Goal: Information Seeking & Learning: Find specific fact

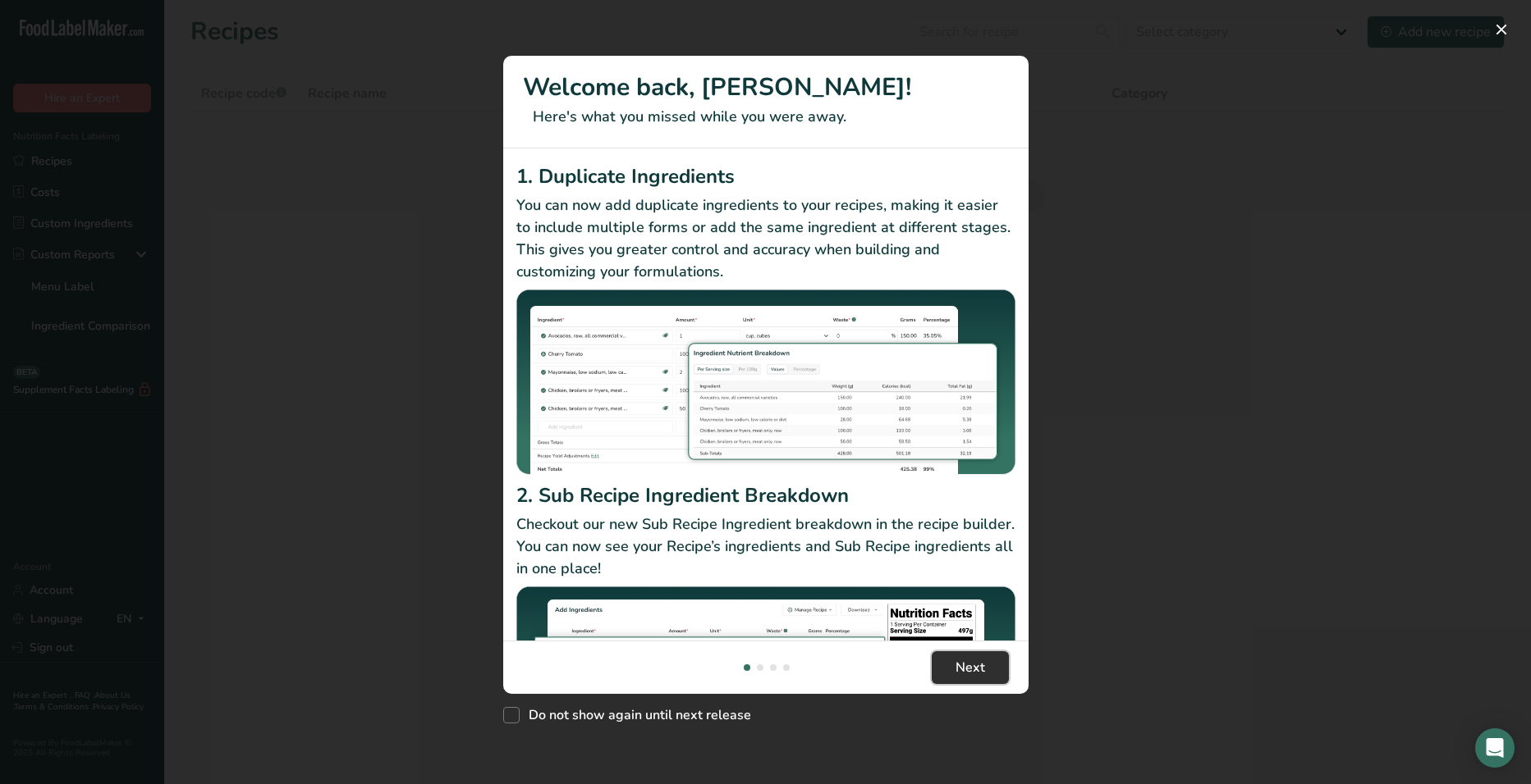
click at [941, 667] on button "Next" at bounding box center [970, 667] width 77 height 33
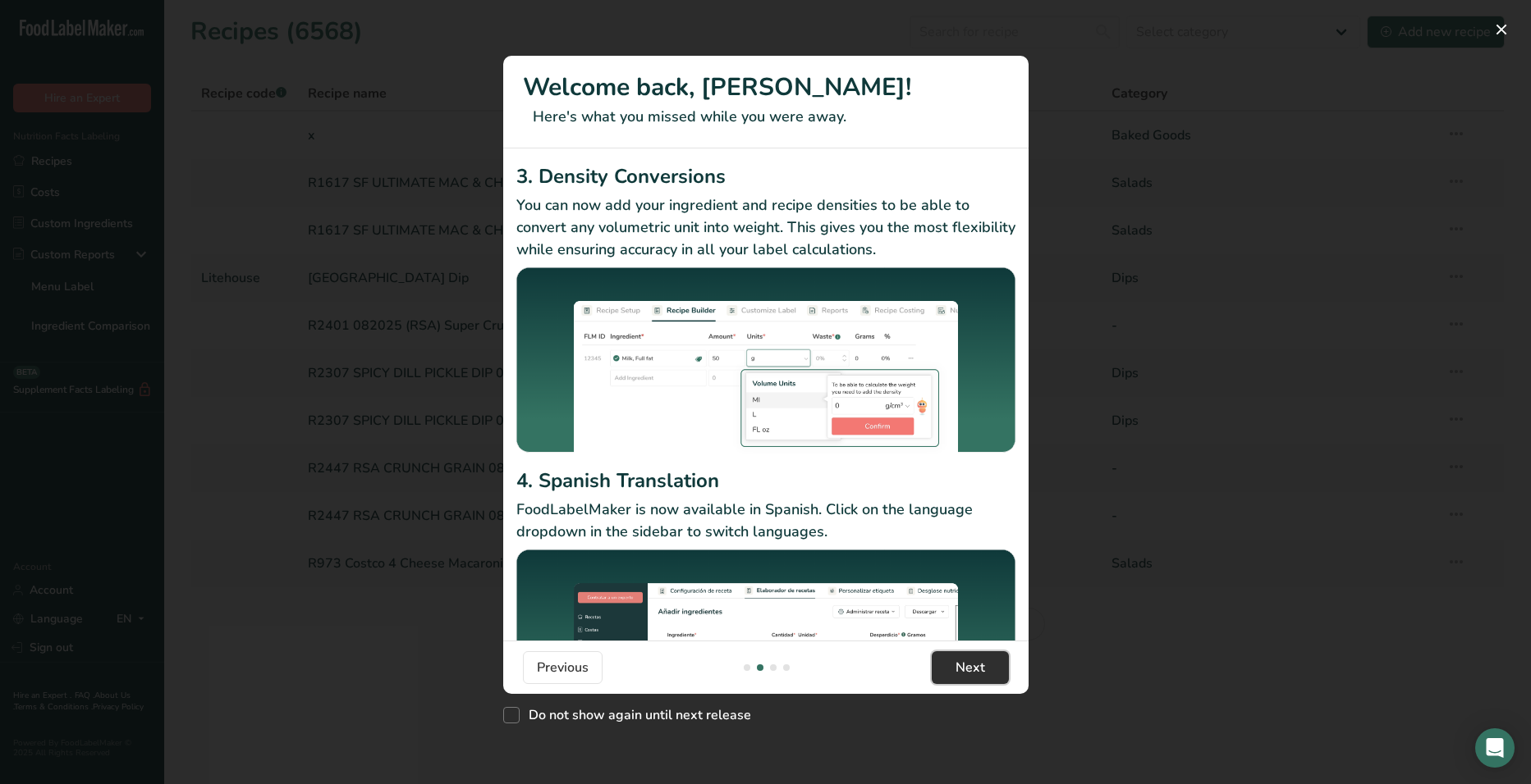
click at [958, 667] on span "Next" at bounding box center [970, 667] width 30 height 20
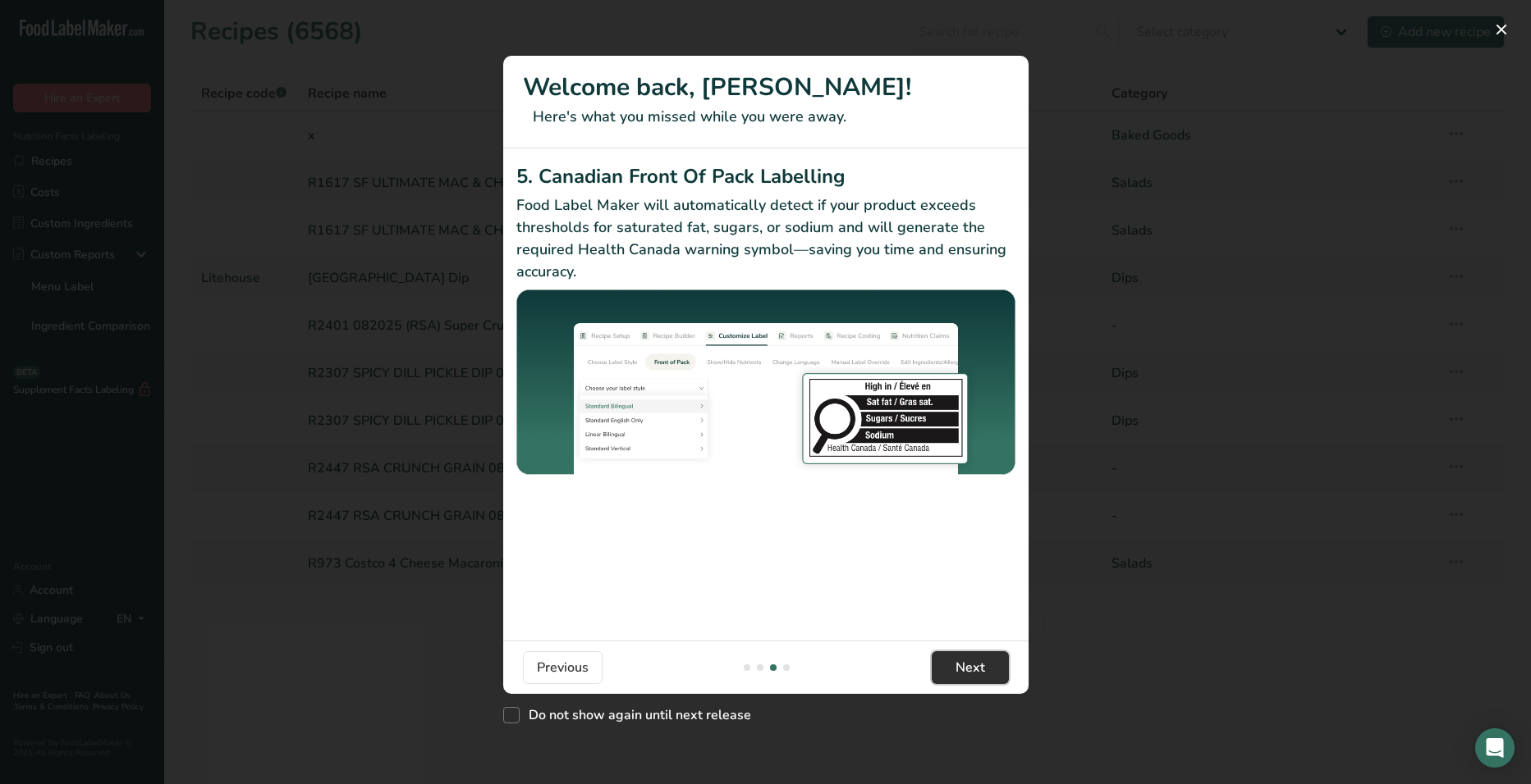
click at [955, 667] on span "Next" at bounding box center [970, 667] width 30 height 20
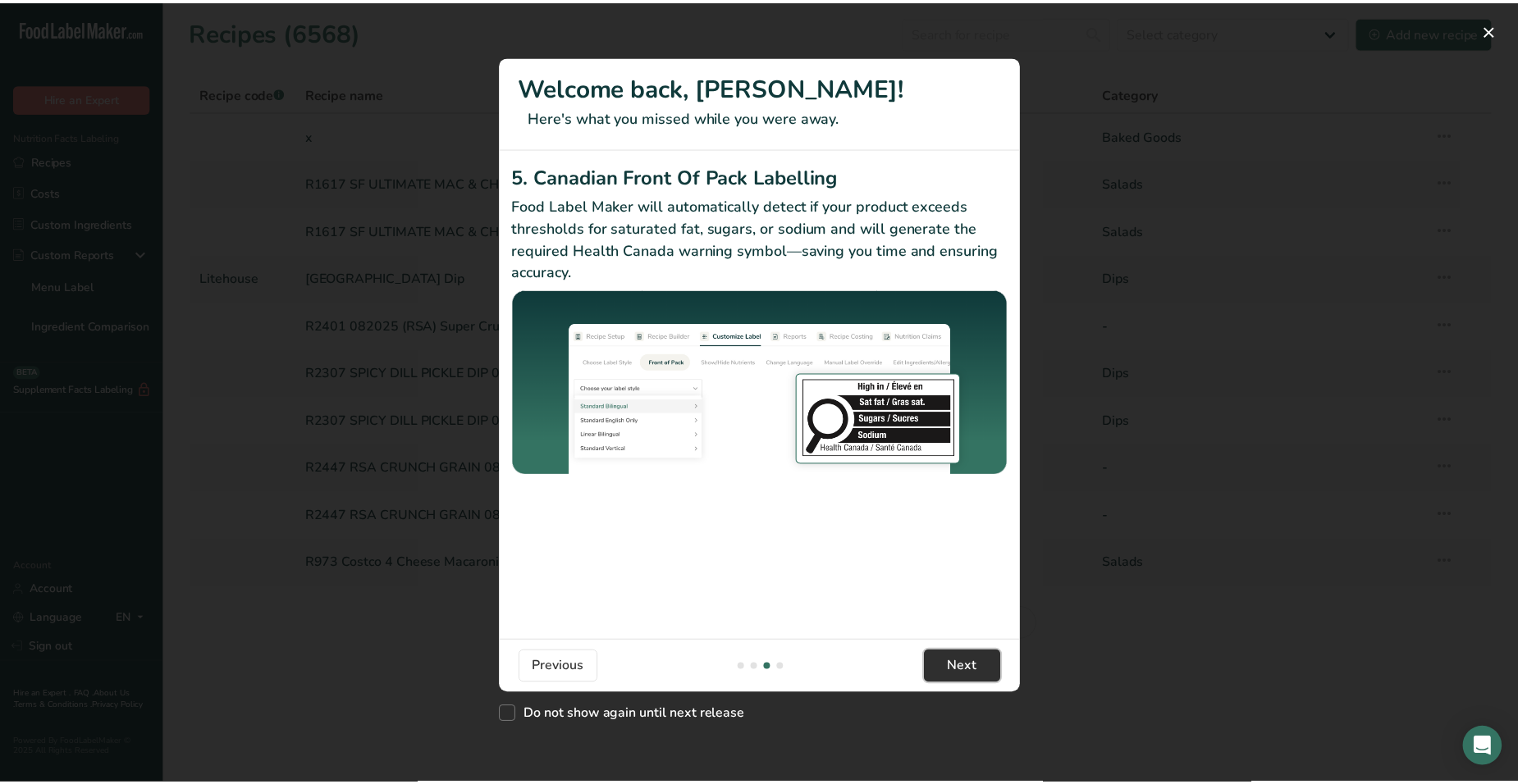
scroll to position [0, 1576]
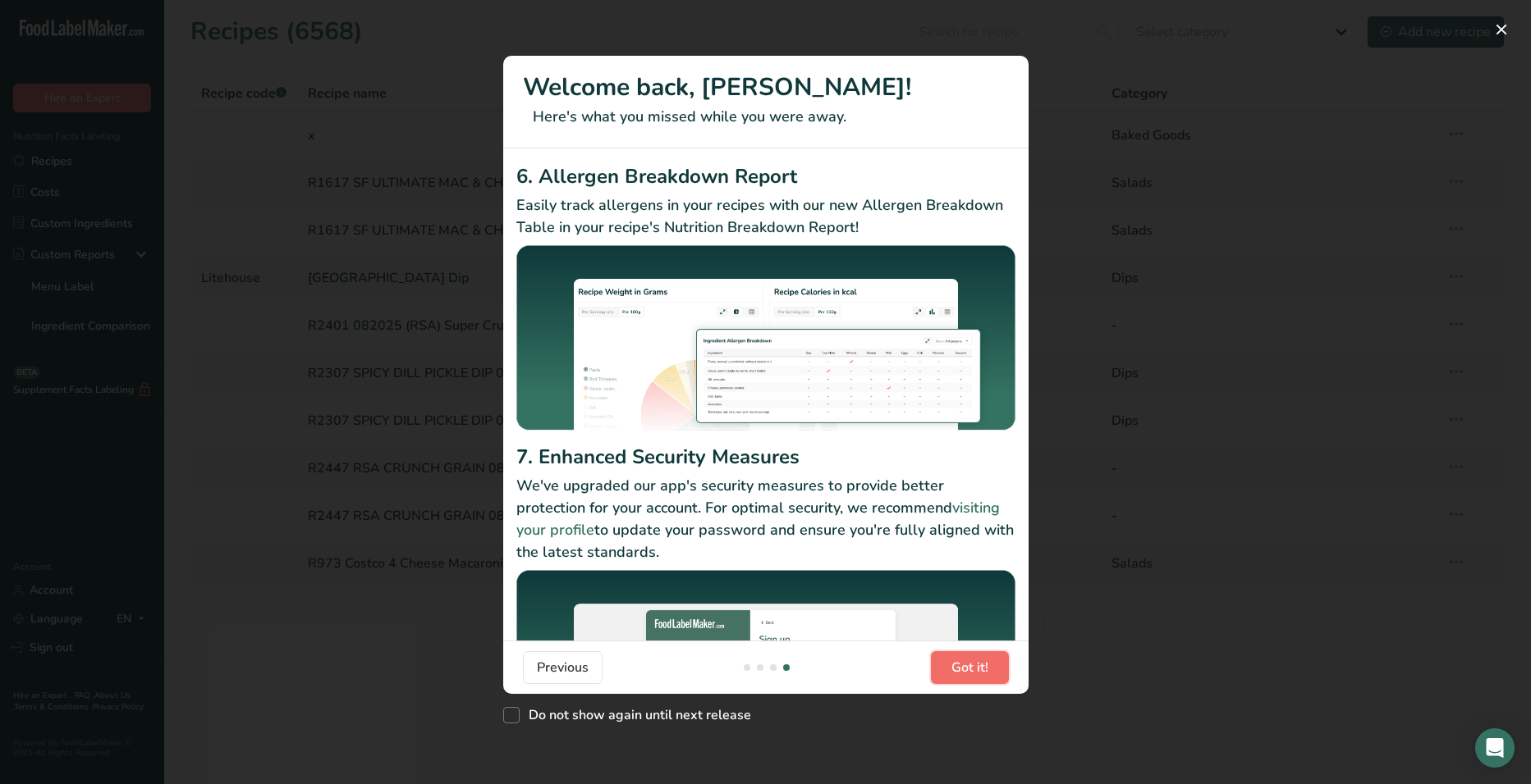
click at [955, 667] on span "Got it!" at bounding box center [969, 667] width 37 height 20
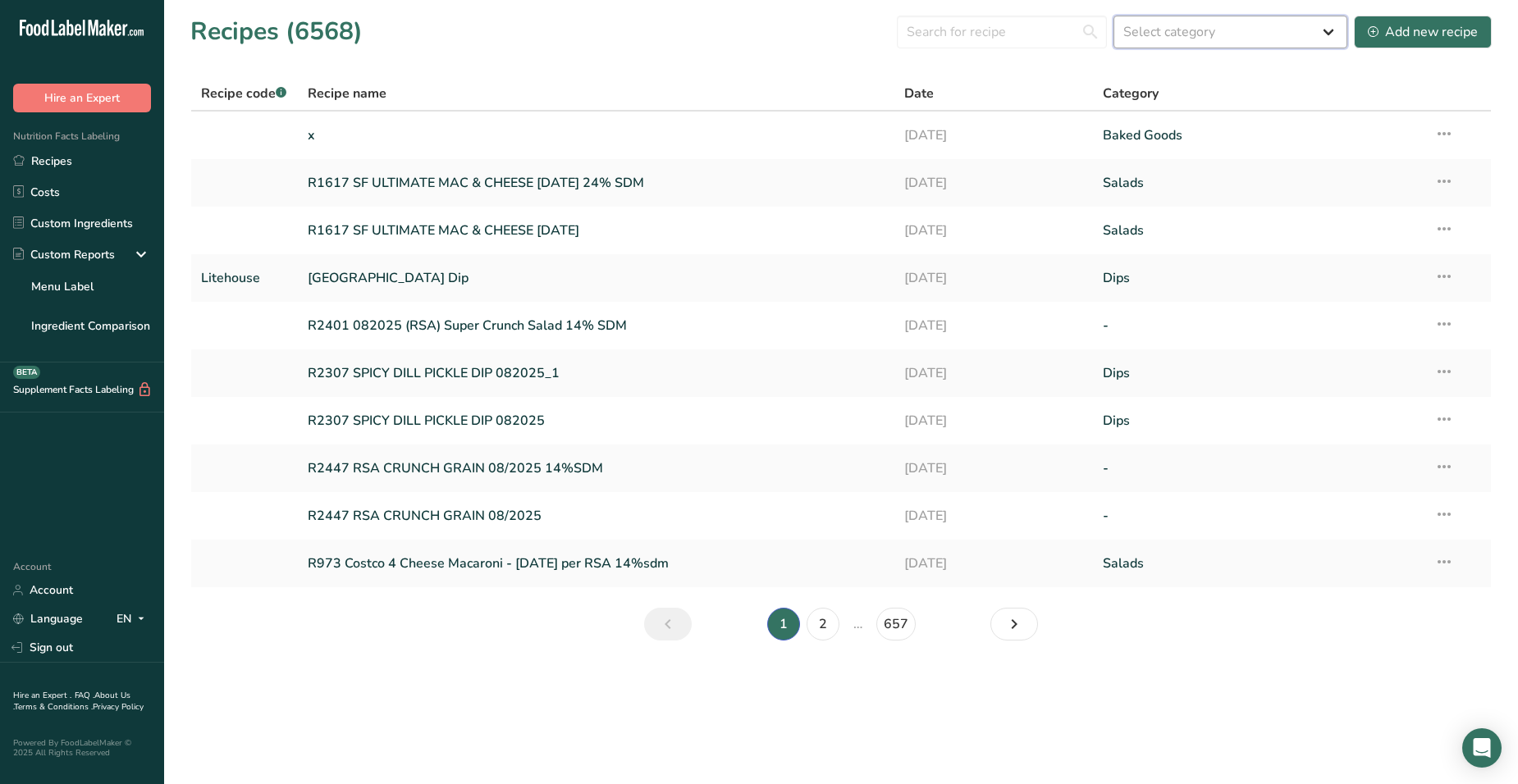
click at [1130, 24] on select "Select category All Baked Goods Beverages Confectionery Cooked Meals, Salads, &…" at bounding box center [1230, 32] width 234 height 33
click at [1019, 34] on input "text" at bounding box center [1002, 32] width 210 height 33
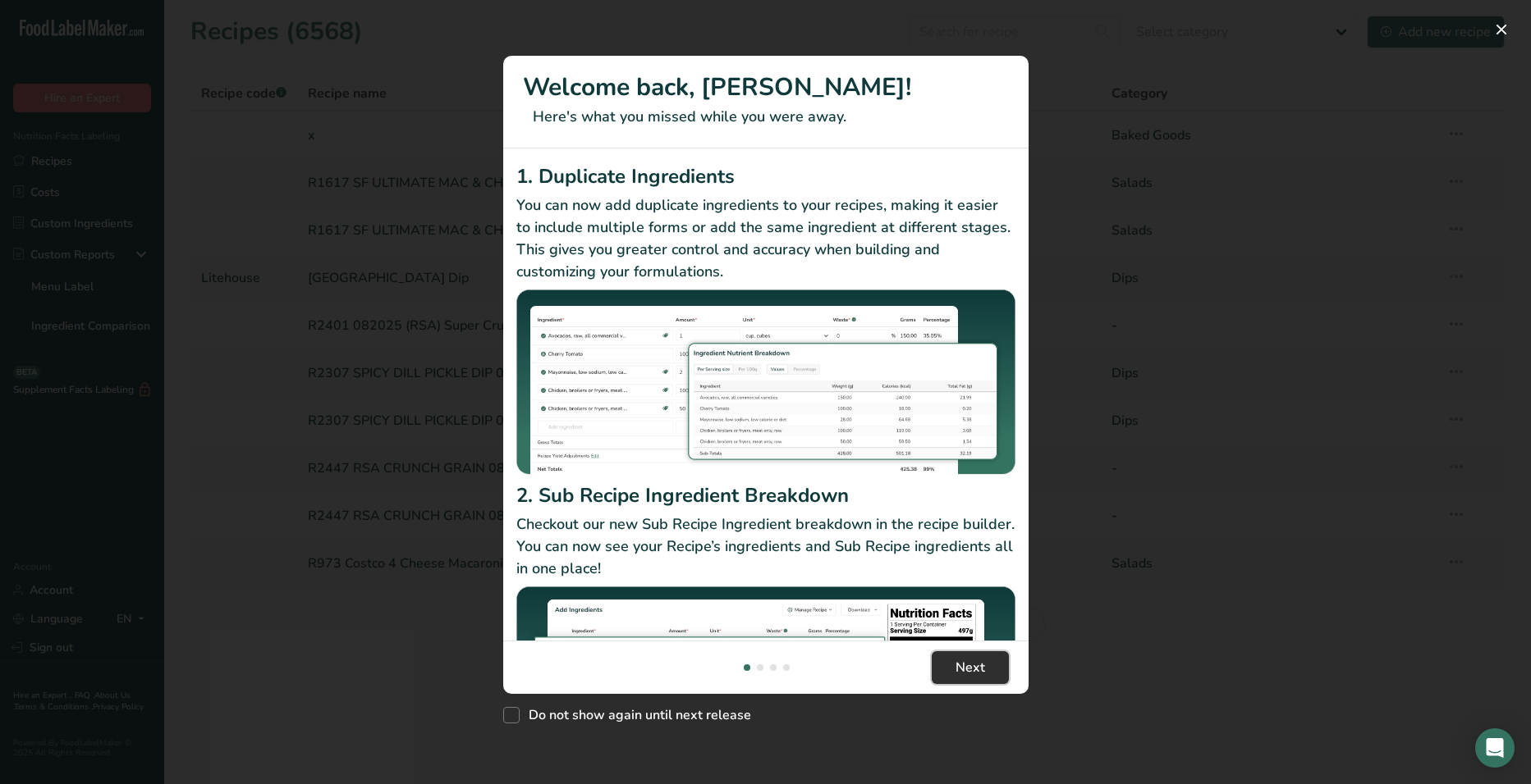
click at [964, 662] on span "Next" at bounding box center [970, 667] width 30 height 20
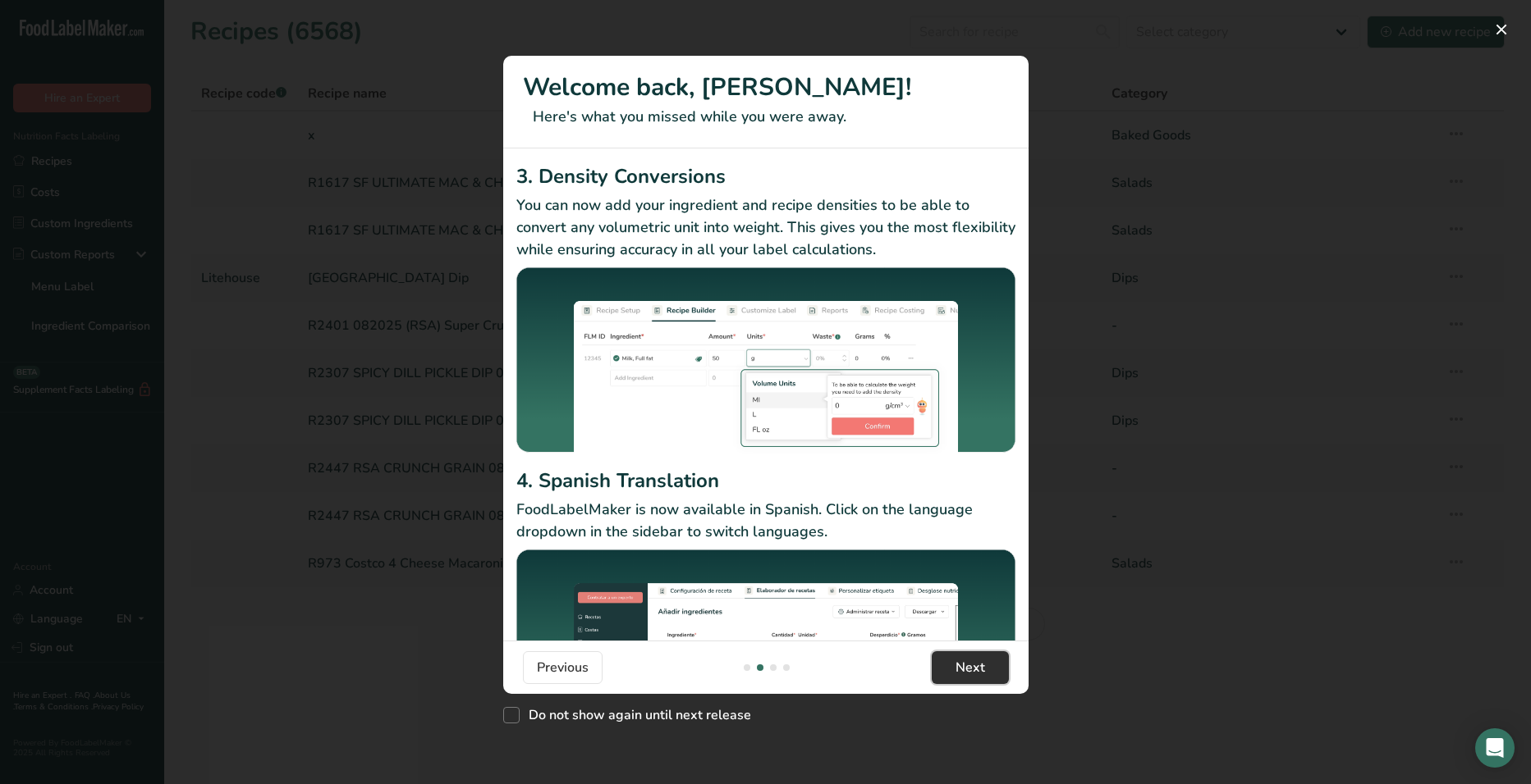
click at [964, 662] on span "Next" at bounding box center [970, 667] width 30 height 20
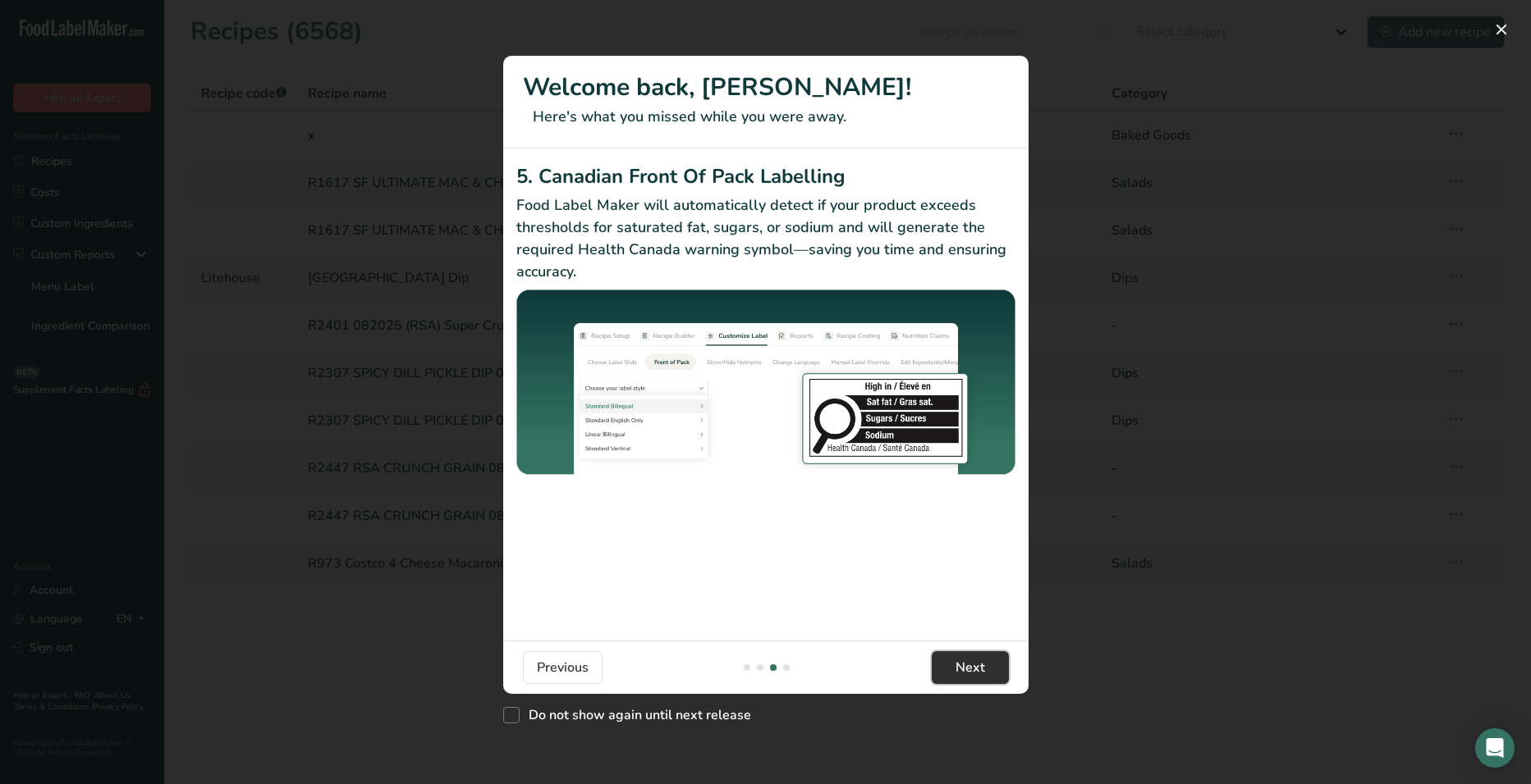
click at [964, 662] on span "Next" at bounding box center [970, 667] width 30 height 20
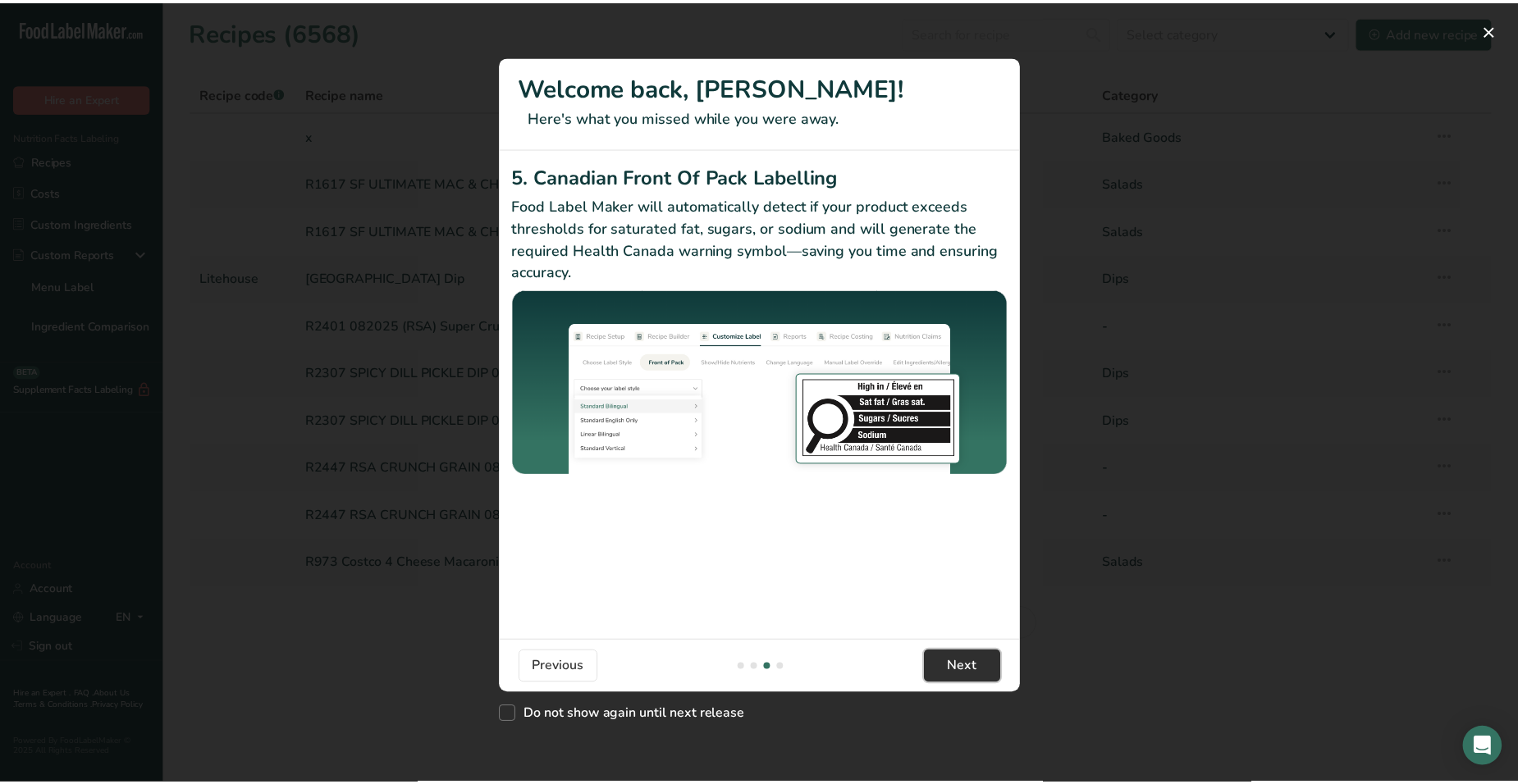
scroll to position [0, 1576]
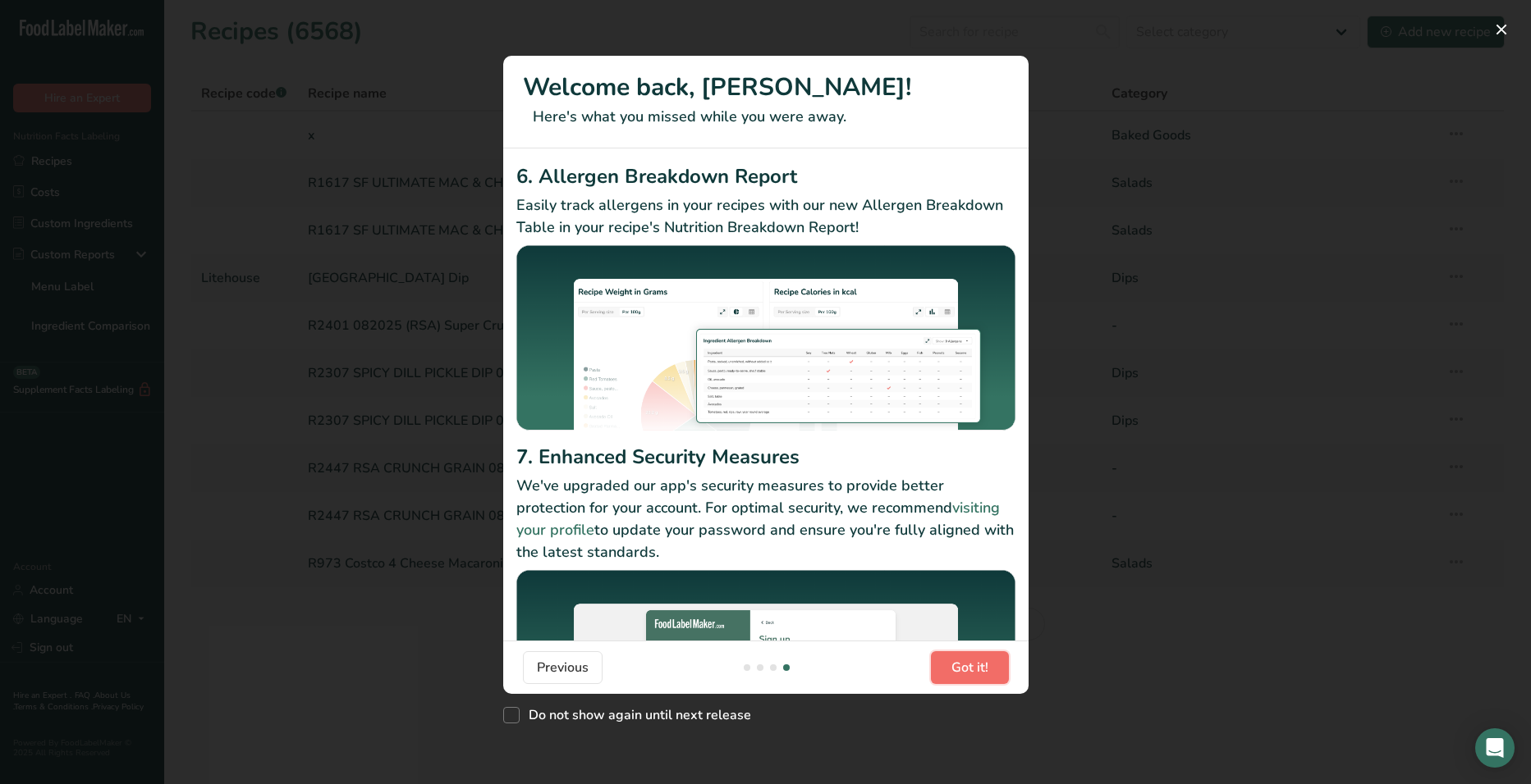
click at [964, 662] on span "Got it!" at bounding box center [969, 667] width 37 height 20
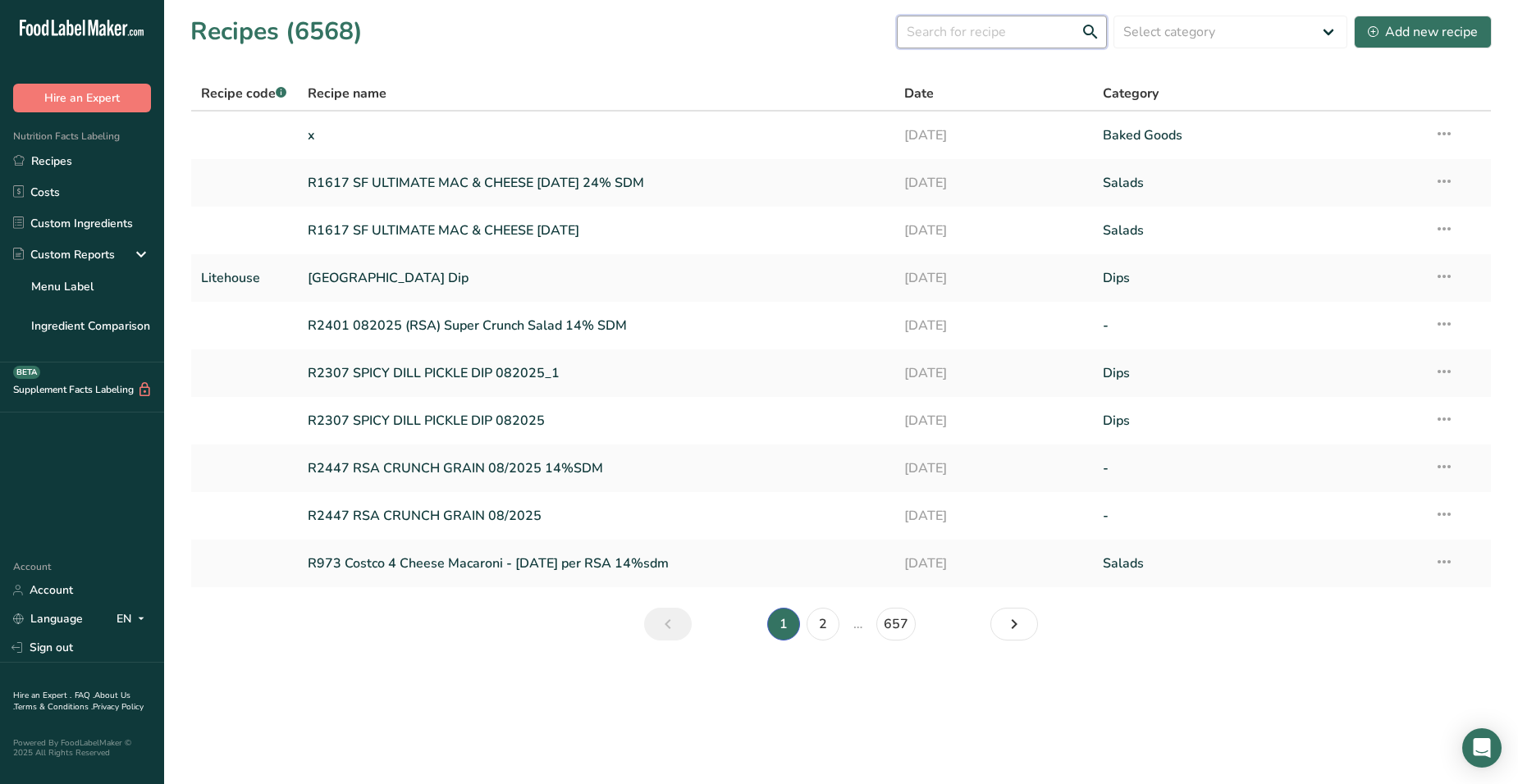
click at [1050, 35] on input "text" at bounding box center [1002, 32] width 210 height 33
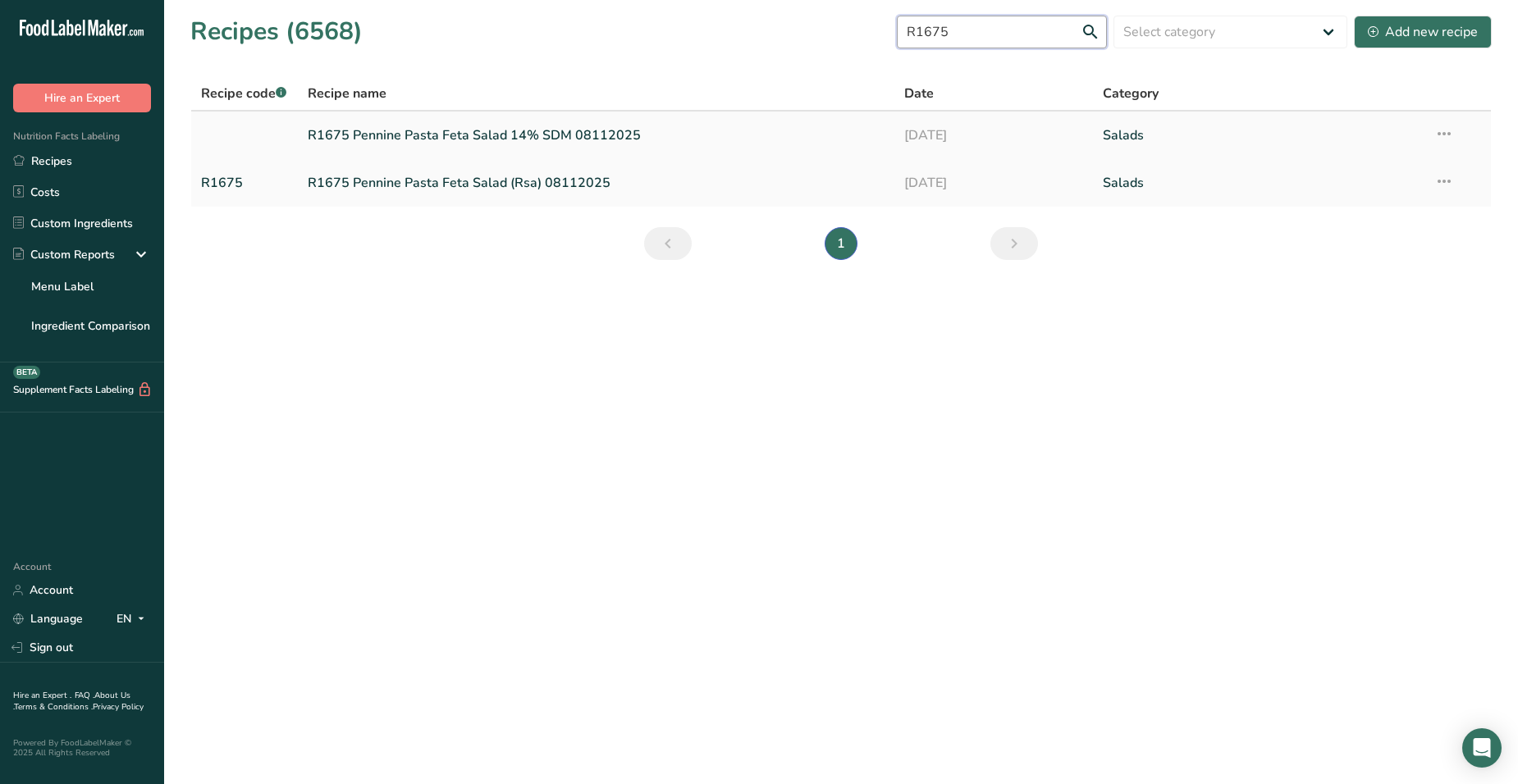
type input "R1675"
click at [460, 126] on link "R1675 Pennine Pasta Feta Salad 14% SDM 08112025" at bounding box center [596, 135] width 576 height 34
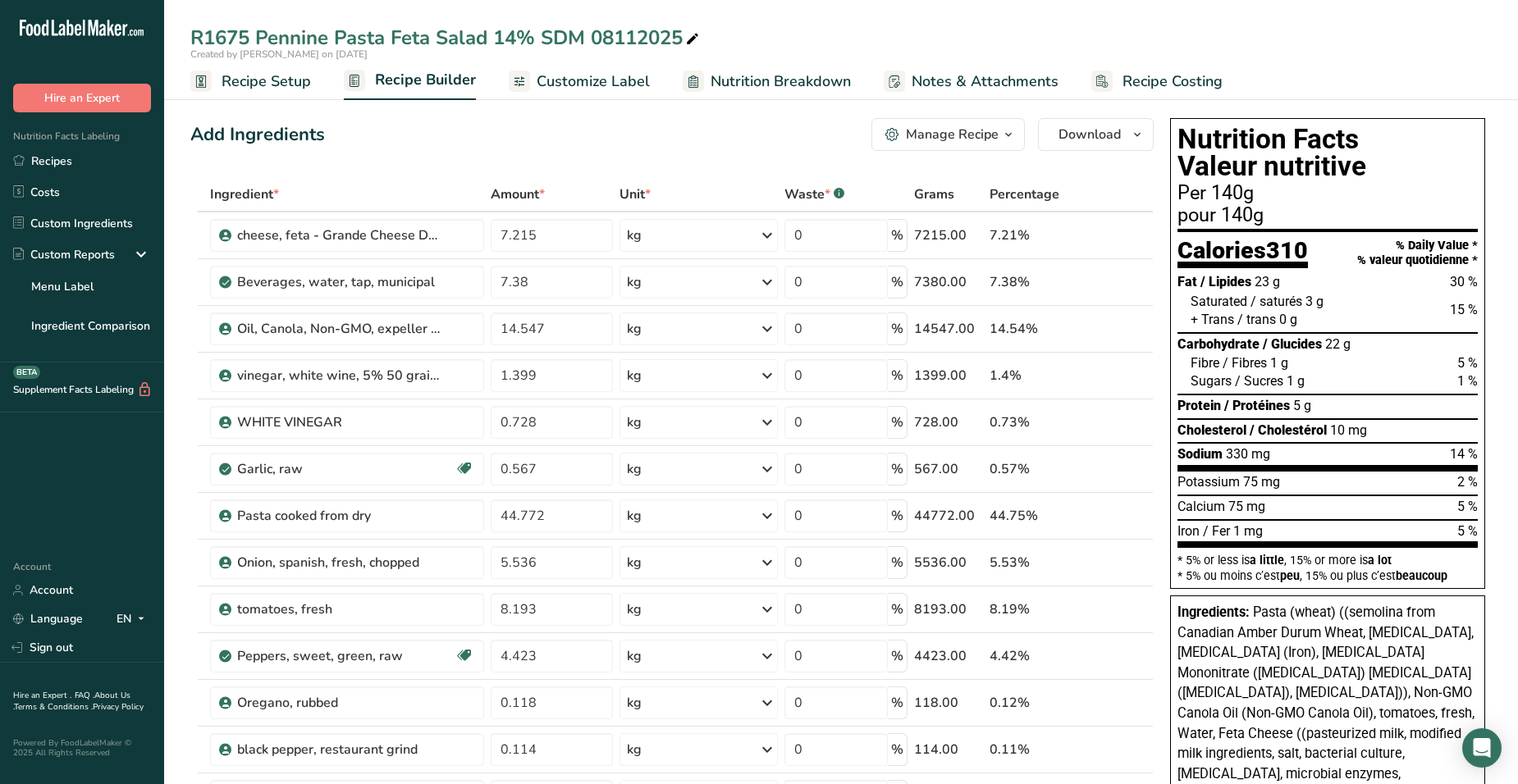
drag, startPoint x: 1267, startPoint y: 304, endPoint x: 1330, endPoint y: 302, distance: 63.0
click at [1330, 302] on div "Saturated / saturés 3 g 15 %" at bounding box center [1335, 302] width 287 height 18
drag, startPoint x: 1486, startPoint y: 315, endPoint x: 1445, endPoint y: 311, distance: 41.2
click at [1445, 311] on div "Nutrition Facts Valeur nutritive Per 140g pour 140g Calories 310 % Daily Value …" at bounding box center [1327, 658] width 328 height 1094
drag, startPoint x: 1438, startPoint y: 449, endPoint x: 1462, endPoint y: 443, distance: 24.7
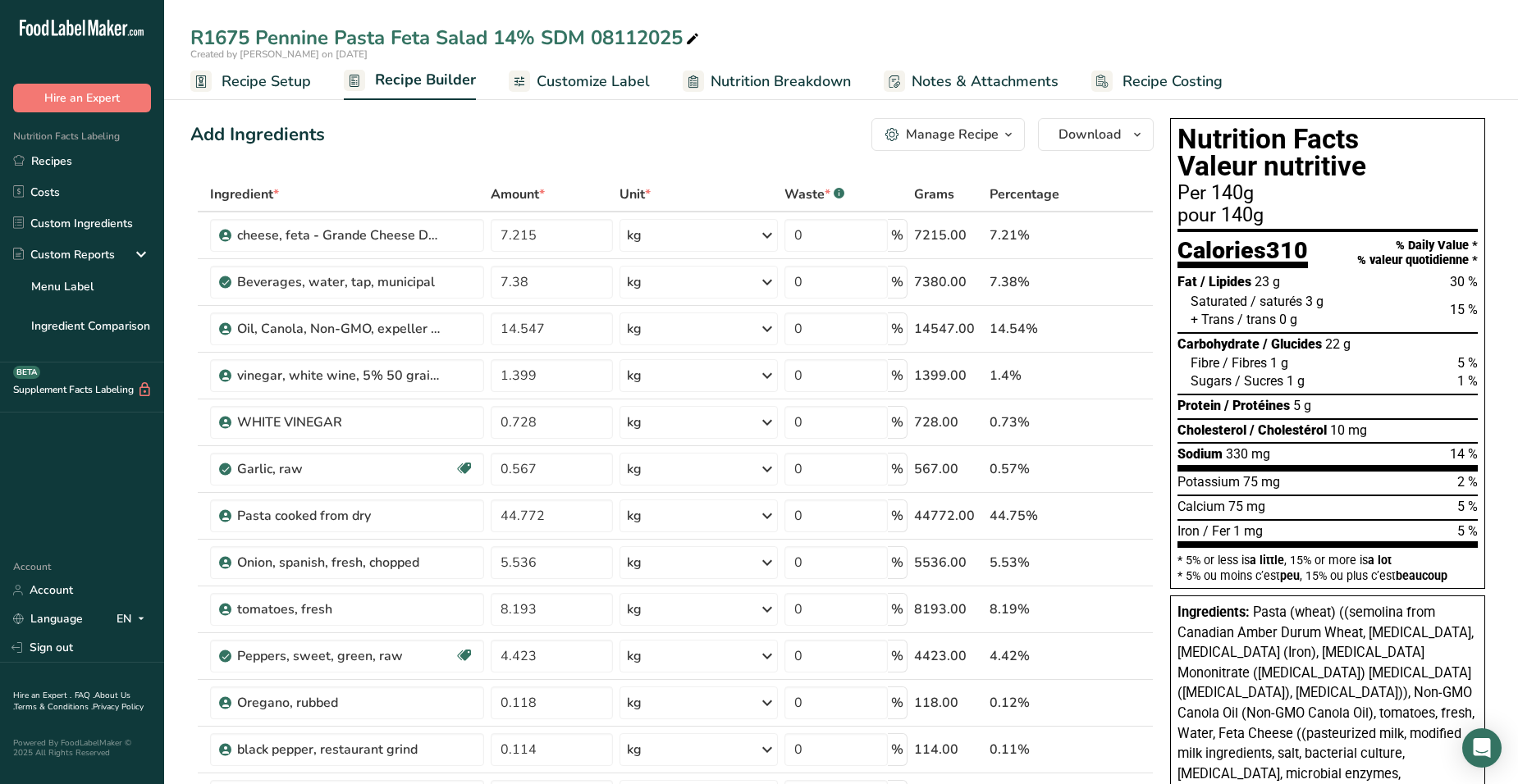
click at [1462, 443] on div "Sodium 330 mg 14 %" at bounding box center [1327, 453] width 300 height 23
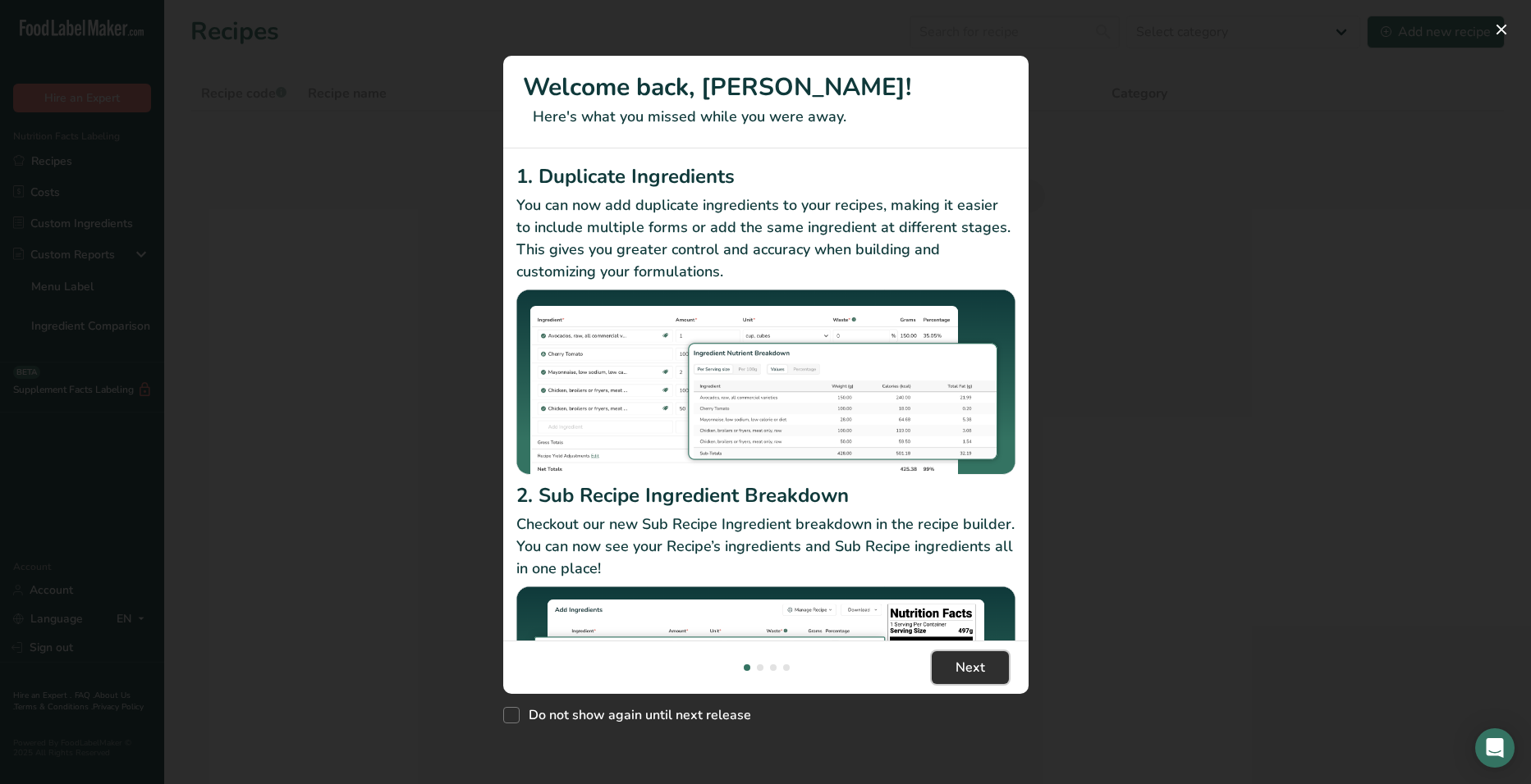
click at [956, 668] on span "Next" at bounding box center [970, 667] width 30 height 20
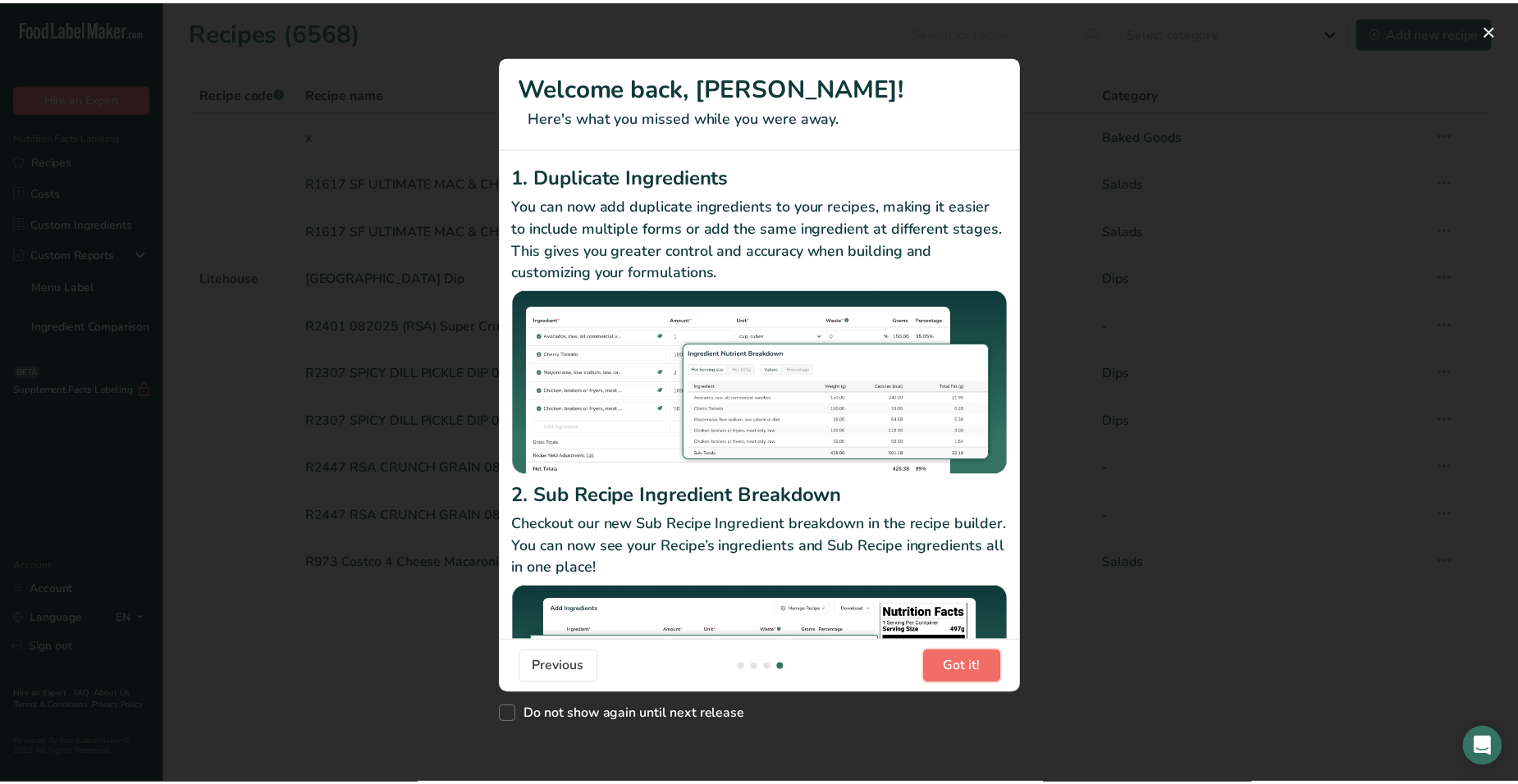
scroll to position [0, 1576]
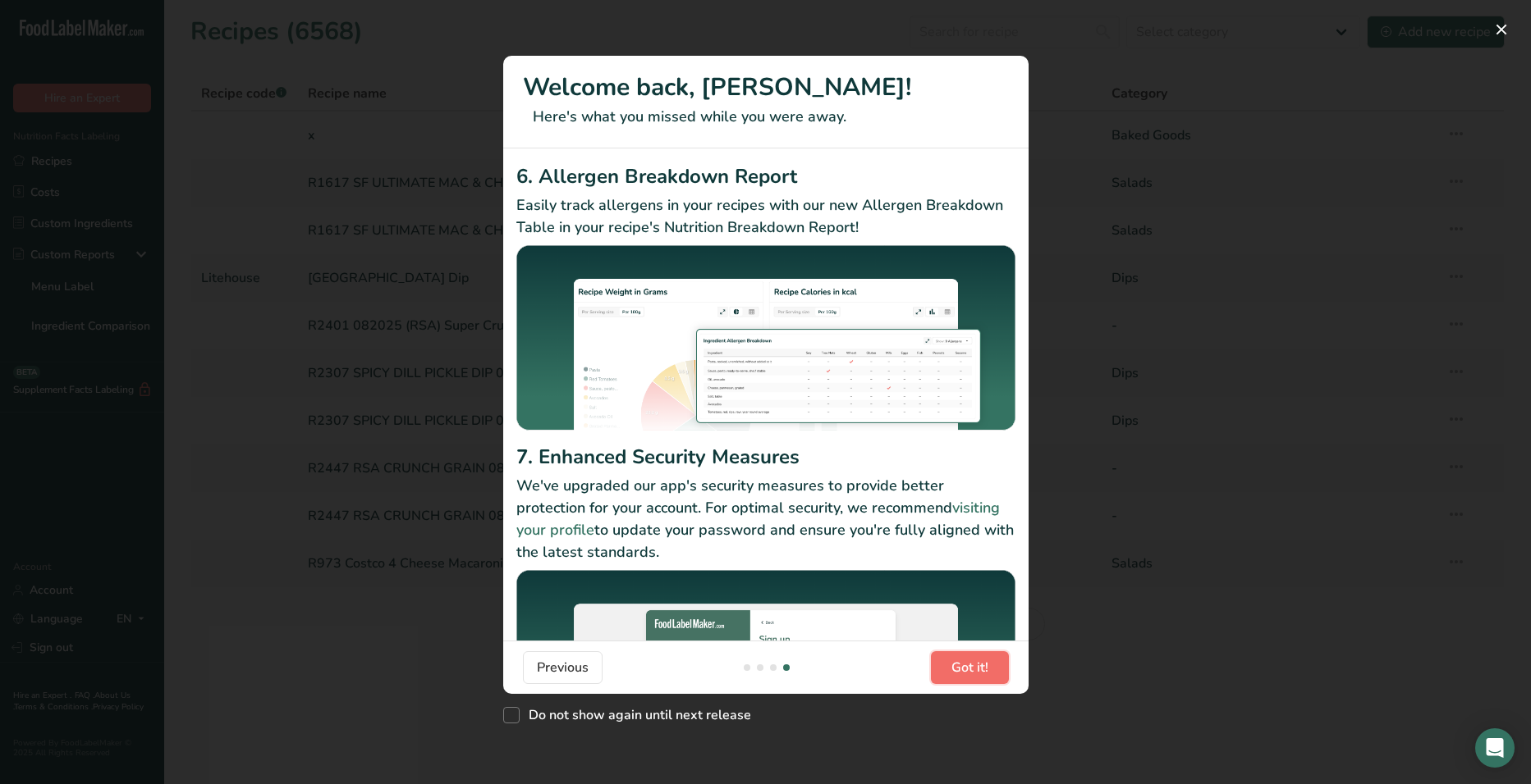
click at [956, 668] on span "Got it!" at bounding box center [969, 667] width 37 height 20
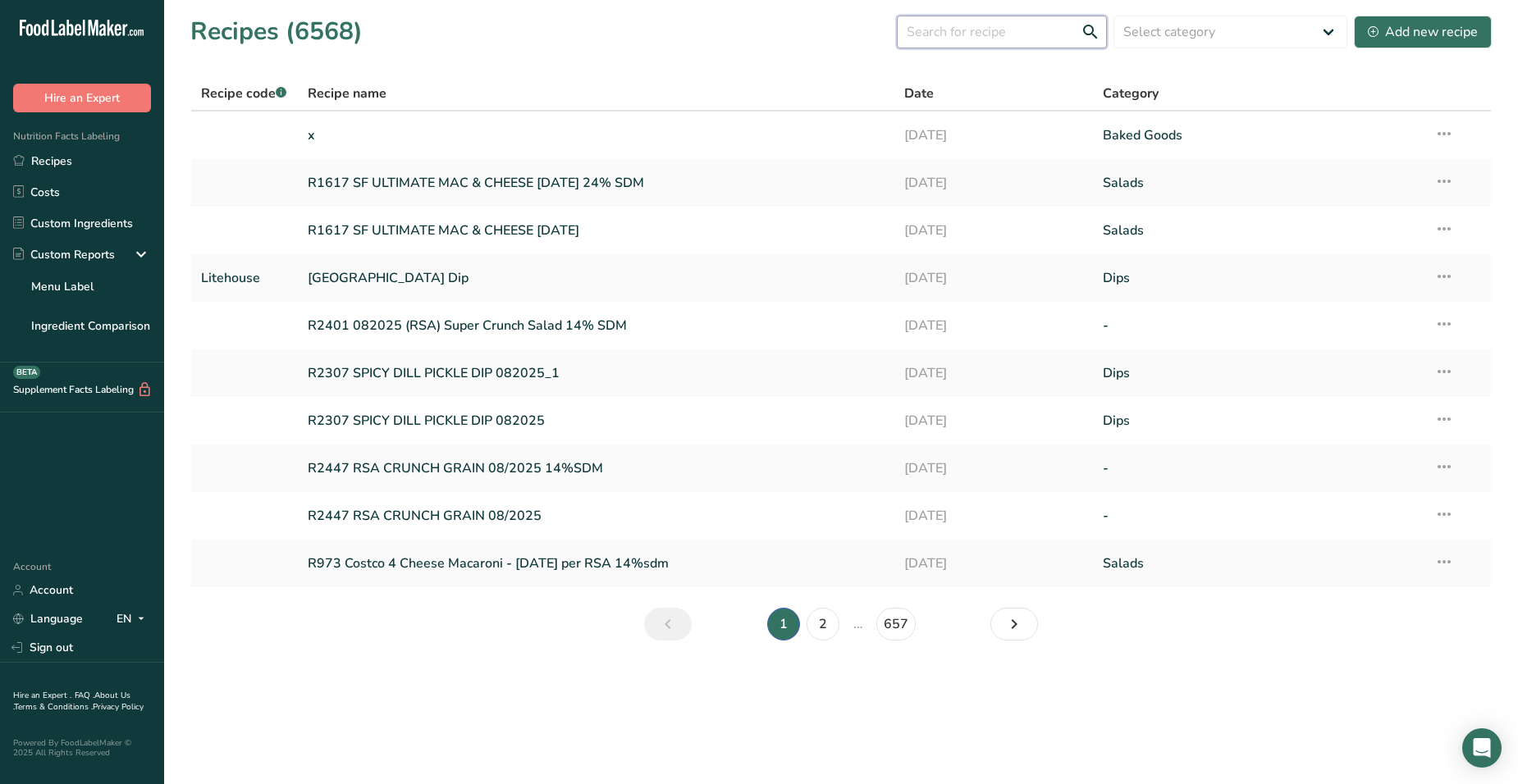
click at [967, 40] on input "text" at bounding box center [1002, 32] width 210 height 33
click at [600, 176] on link "R1617 SF ULTIMATE MAC & CHEESE [DATE] 24% SDM" at bounding box center [596, 182] width 576 height 34
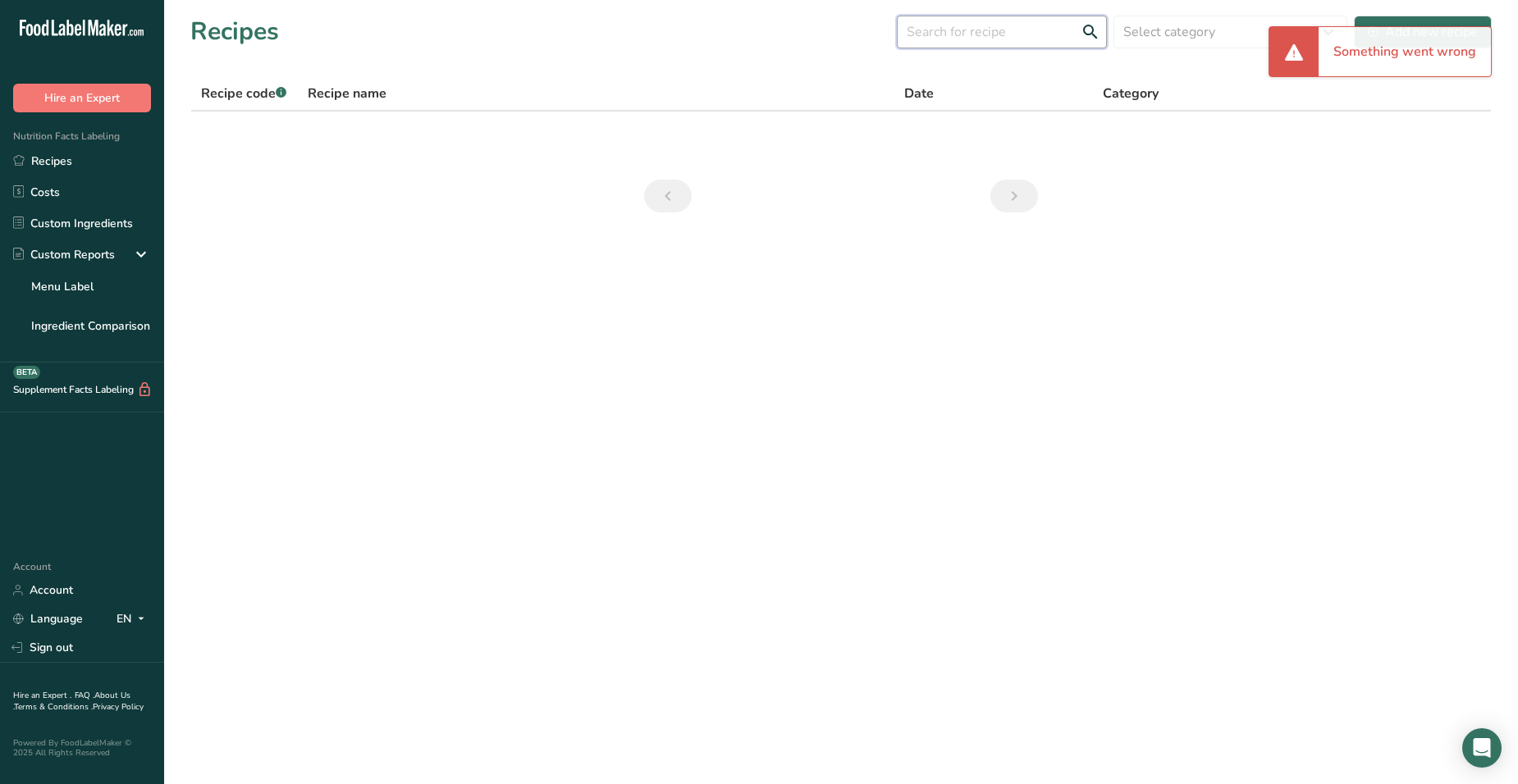
click at [996, 23] on input "text" at bounding box center [1002, 32] width 210 height 33
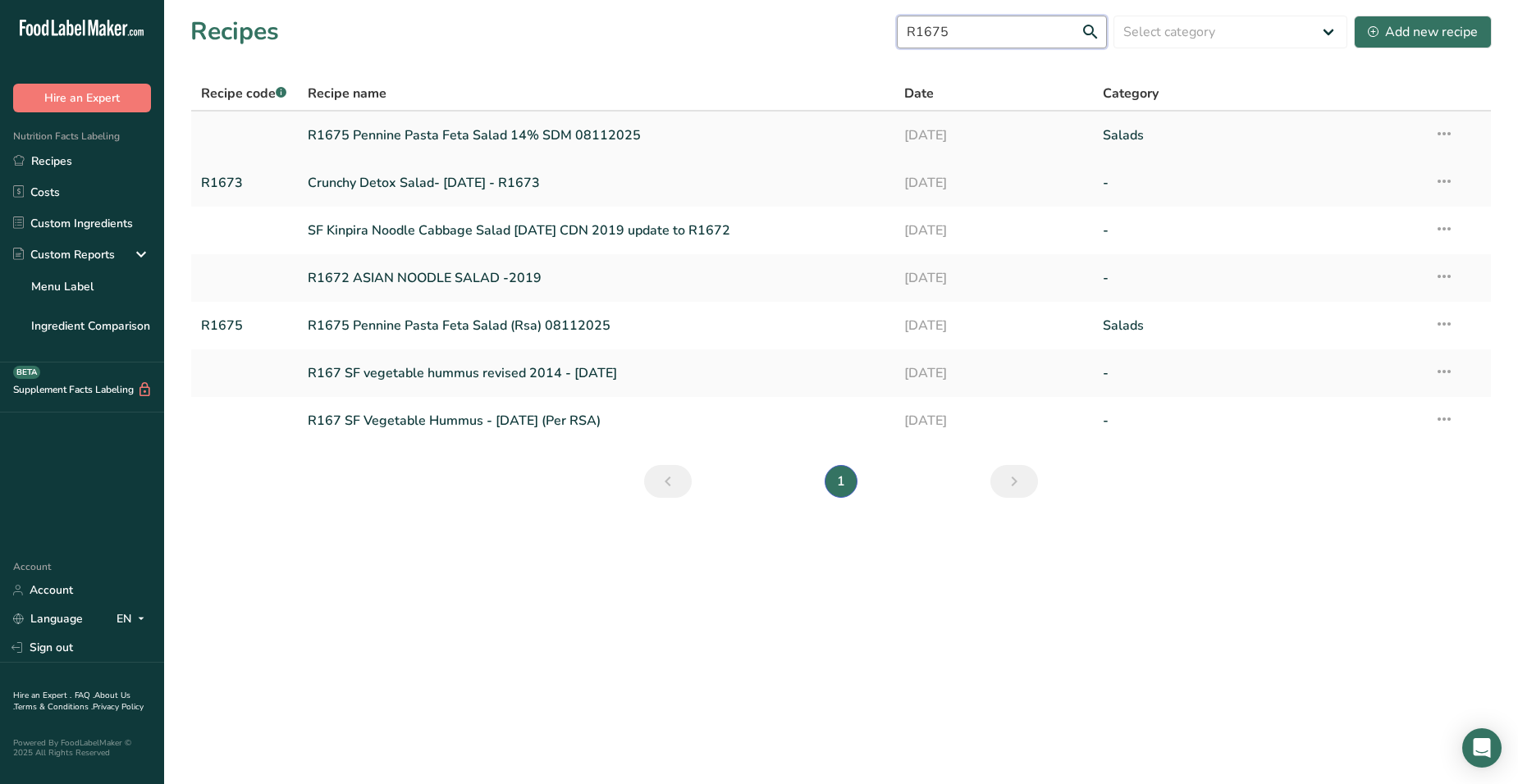
type input "R1675"
click at [424, 138] on link "R1675 Pennine Pasta Feta Salad 14% SDM 08112025" at bounding box center [596, 135] width 576 height 34
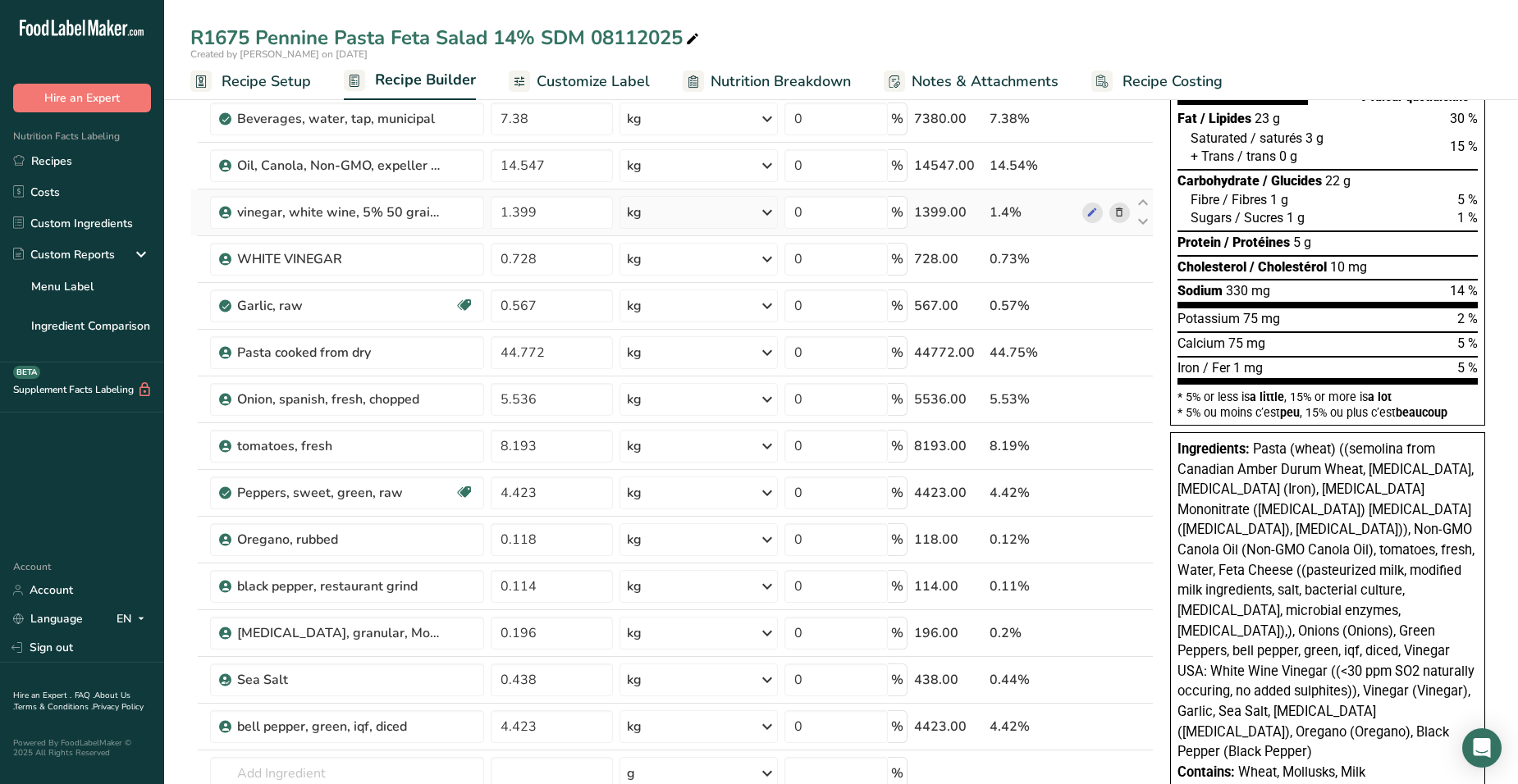
scroll to position [164, 0]
click at [1371, 589] on span "Pasta (wheat) ((semolina from Canadian Amber Durum Wheat, Niacin, Ferrous Sulph…" at bounding box center [1326, 600] width 297 height 318
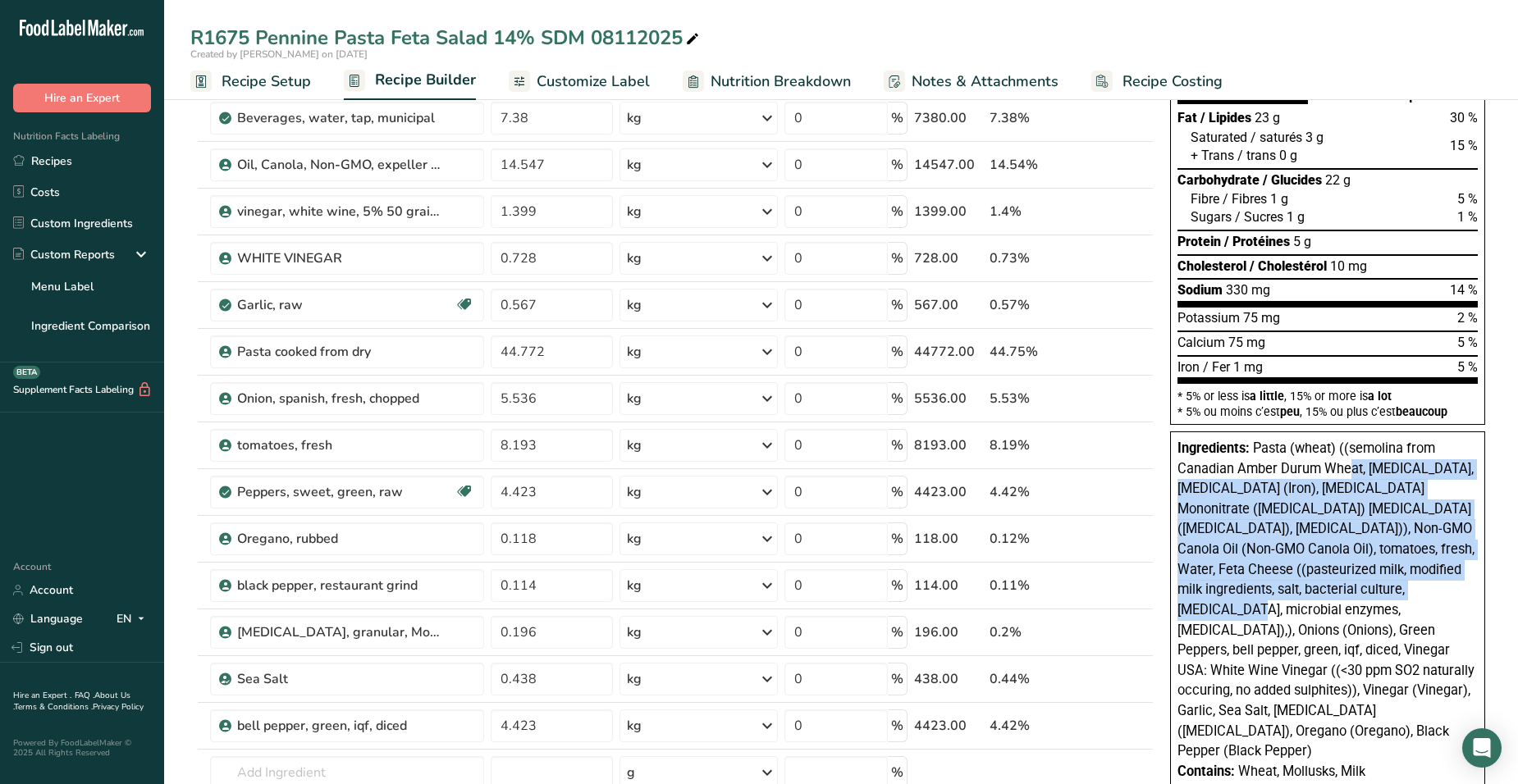
drag, startPoint x: 1364, startPoint y: 546, endPoint x: 1362, endPoint y: 590, distance: 44.0
click at [1362, 593] on span "Pasta (wheat) ((semolina from Canadian Amber Durum Wheat, Niacin, Ferrous Sulph…" at bounding box center [1326, 600] width 297 height 318
drag, startPoint x: 1362, startPoint y: 590, endPoint x: 1283, endPoint y: 532, distance: 98.0
click at [1283, 532] on span "Pasta (wheat) ((semolina from Canadian Amber Durum Wheat, Niacin, Ferrous Sulph…" at bounding box center [1326, 600] width 297 height 318
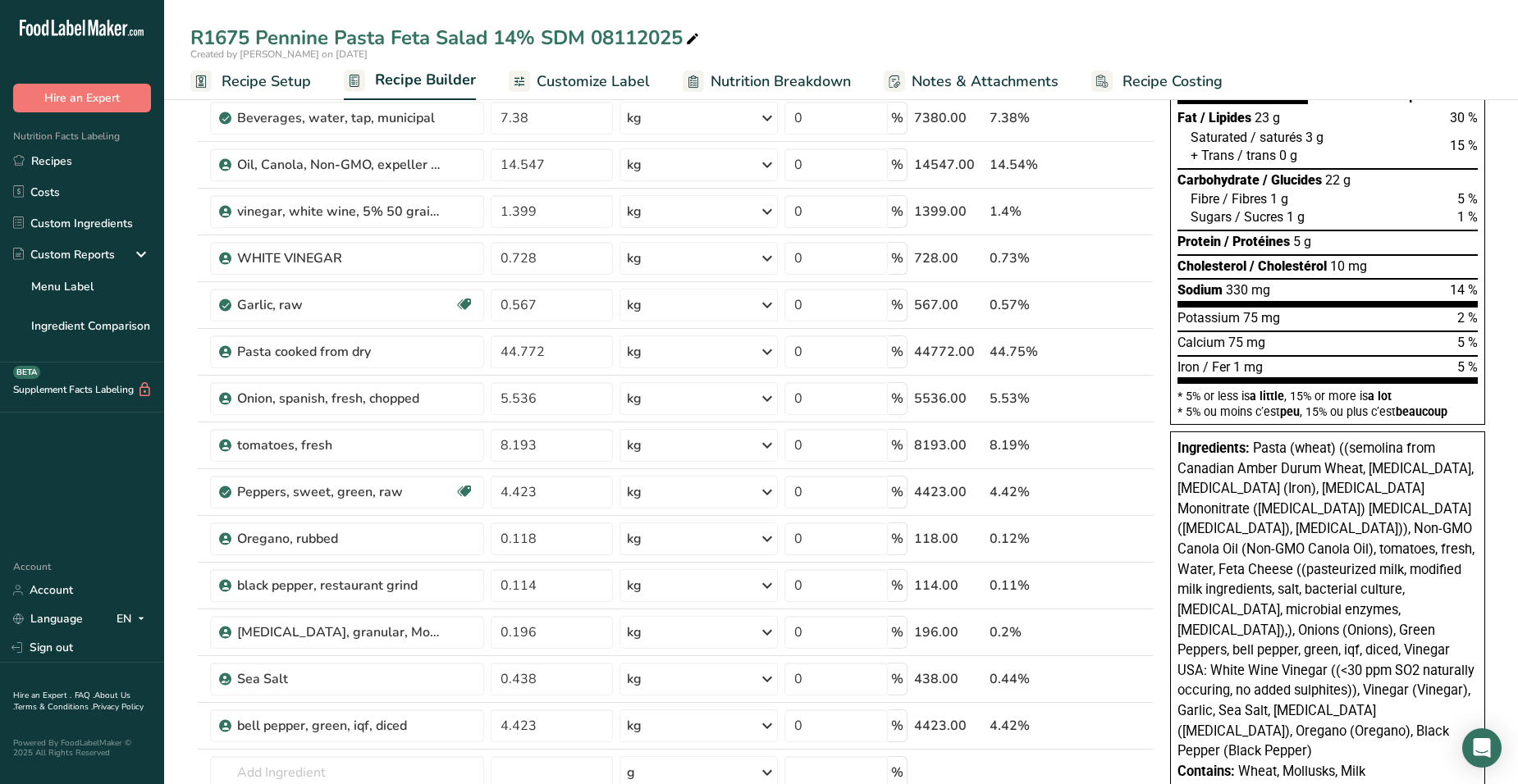
click at [1239, 547] on span "Pasta (wheat) ((semolina from Canadian Amber Durum Wheat, Niacin, Ferrous Sulph…" at bounding box center [1326, 600] width 297 height 318
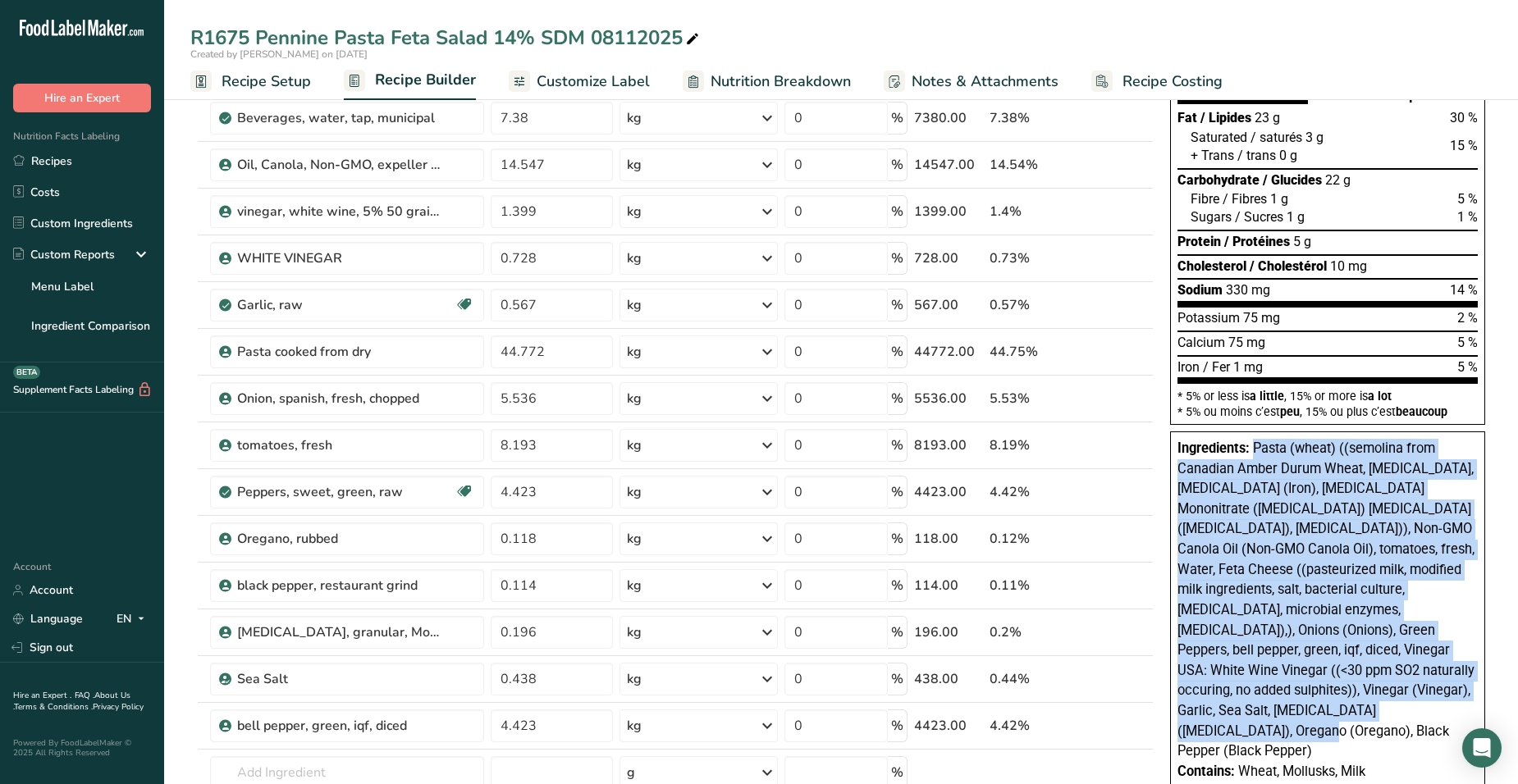
drag, startPoint x: 1254, startPoint y: 451, endPoint x: 1329, endPoint y: 715, distance: 274.4
click at [1329, 715] on div "Ingredients: Pasta (wheat) ((semolina from Canadian Amber Durum Wheat, Niacin, …" at bounding box center [1327, 601] width 300 height 323
copy span "Pasta (wheat) ((semolina from Canadian Amber Durum Wheat, Niacin, Ferrous Sulph…"
click at [1279, 446] on span "Pasta (wheat) ((semolina from Canadian Amber Durum Wheat, Niacin, Ferrous Sulph…" at bounding box center [1326, 600] width 297 height 318
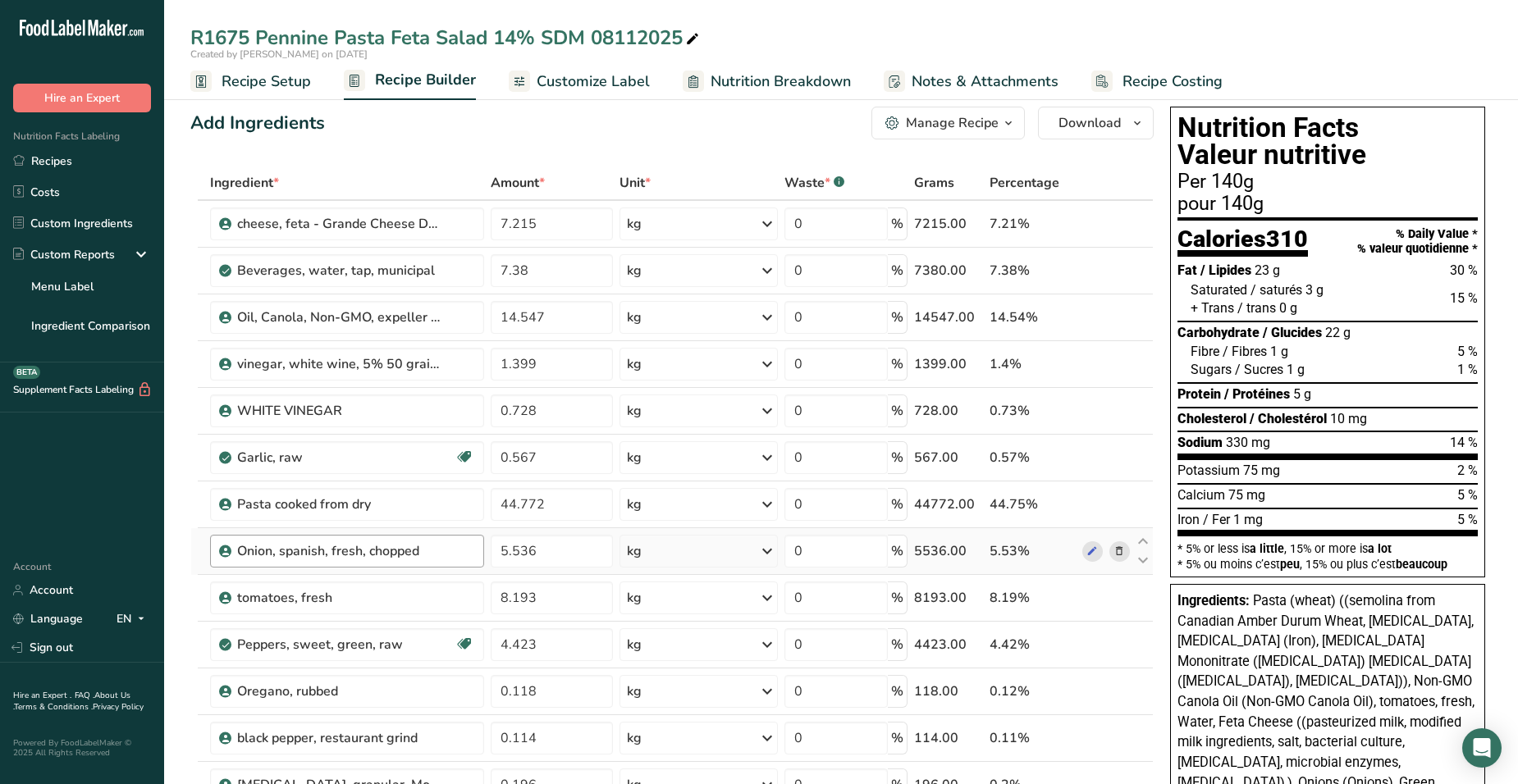
scroll to position [0, 0]
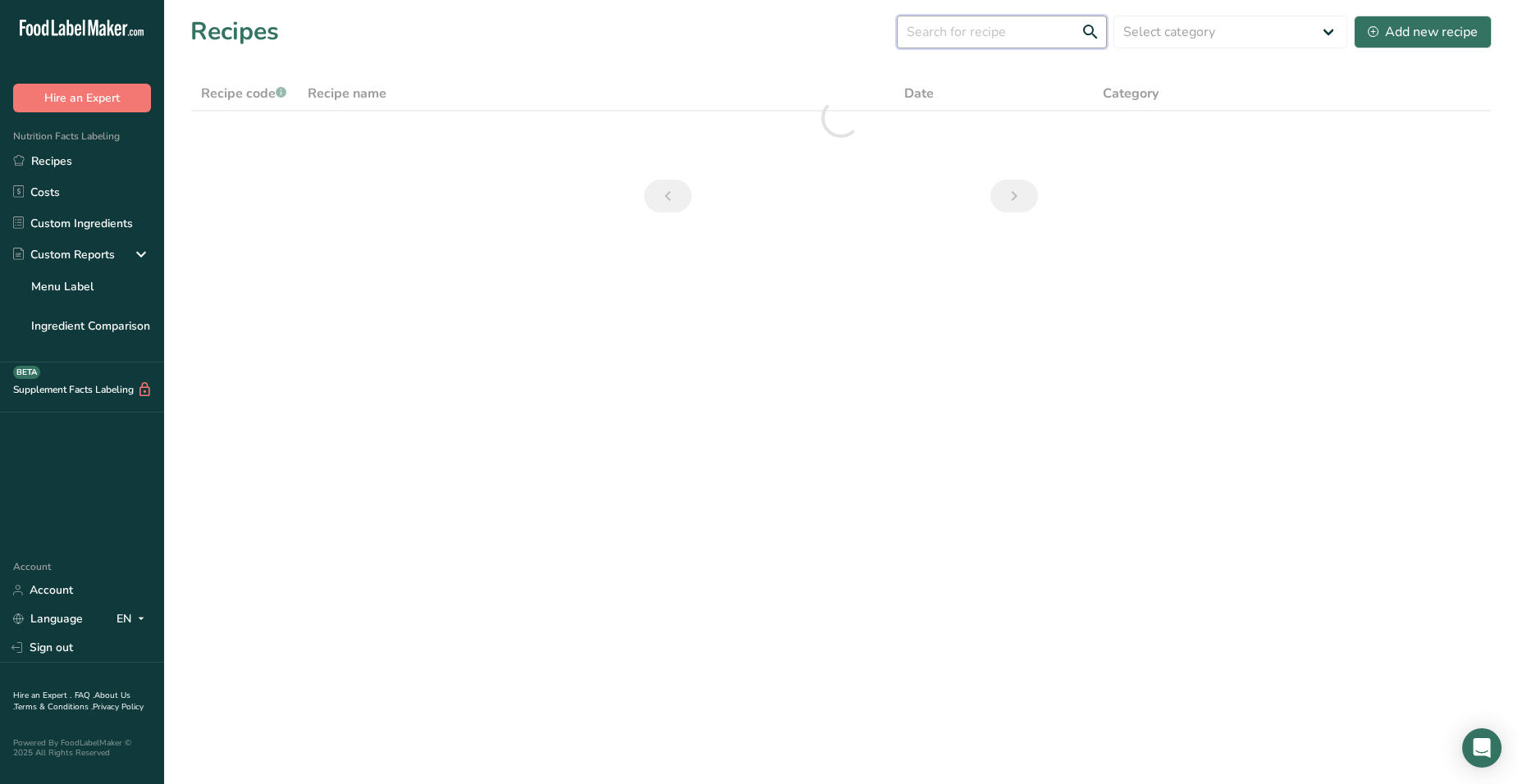
click at [952, 40] on input "text" at bounding box center [1002, 32] width 210 height 33
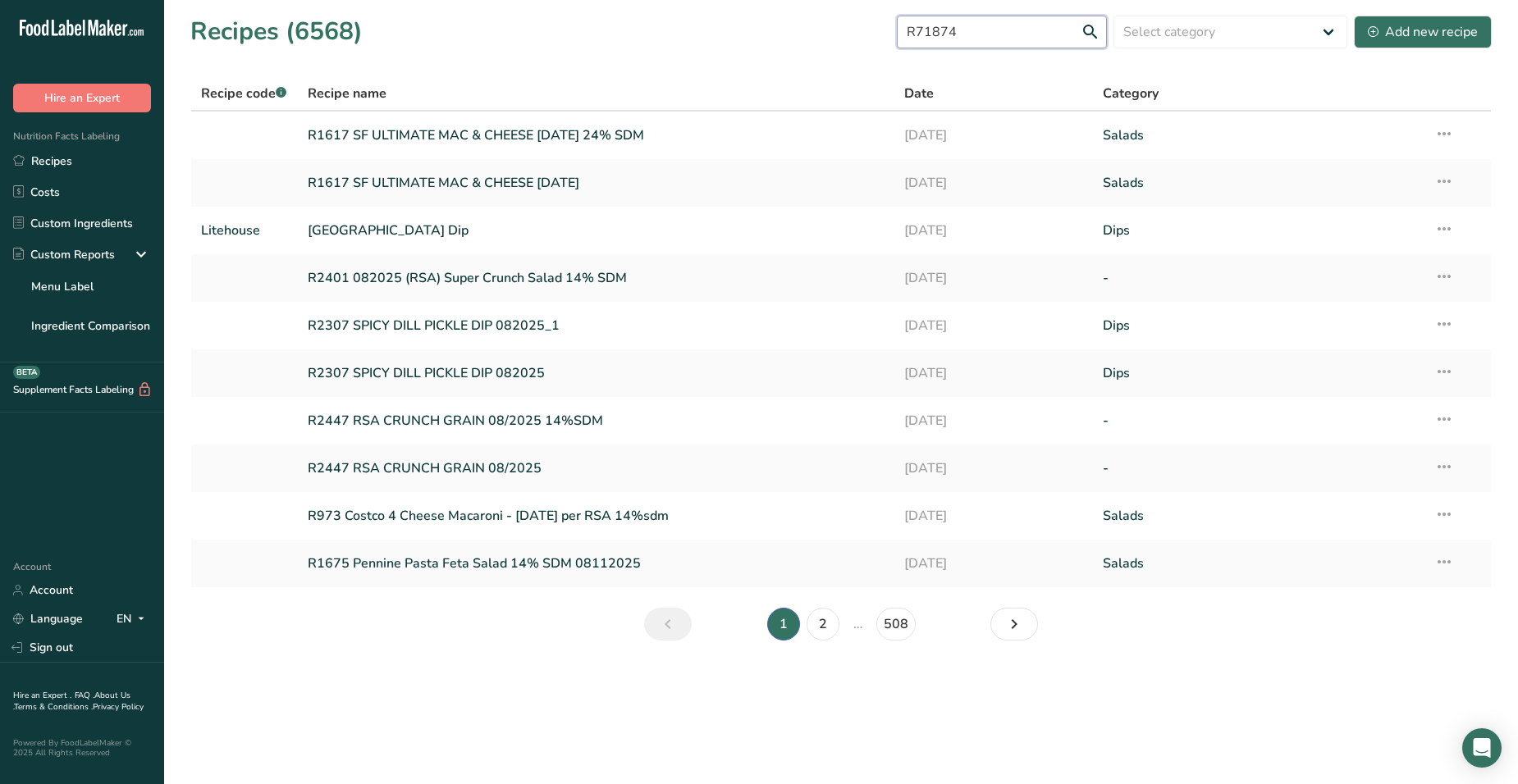
drag, startPoint x: 987, startPoint y: 20, endPoint x: 926, endPoint y: 20, distance: 61.0
click at [926, 20] on input "R71874" at bounding box center [1002, 32] width 210 height 33
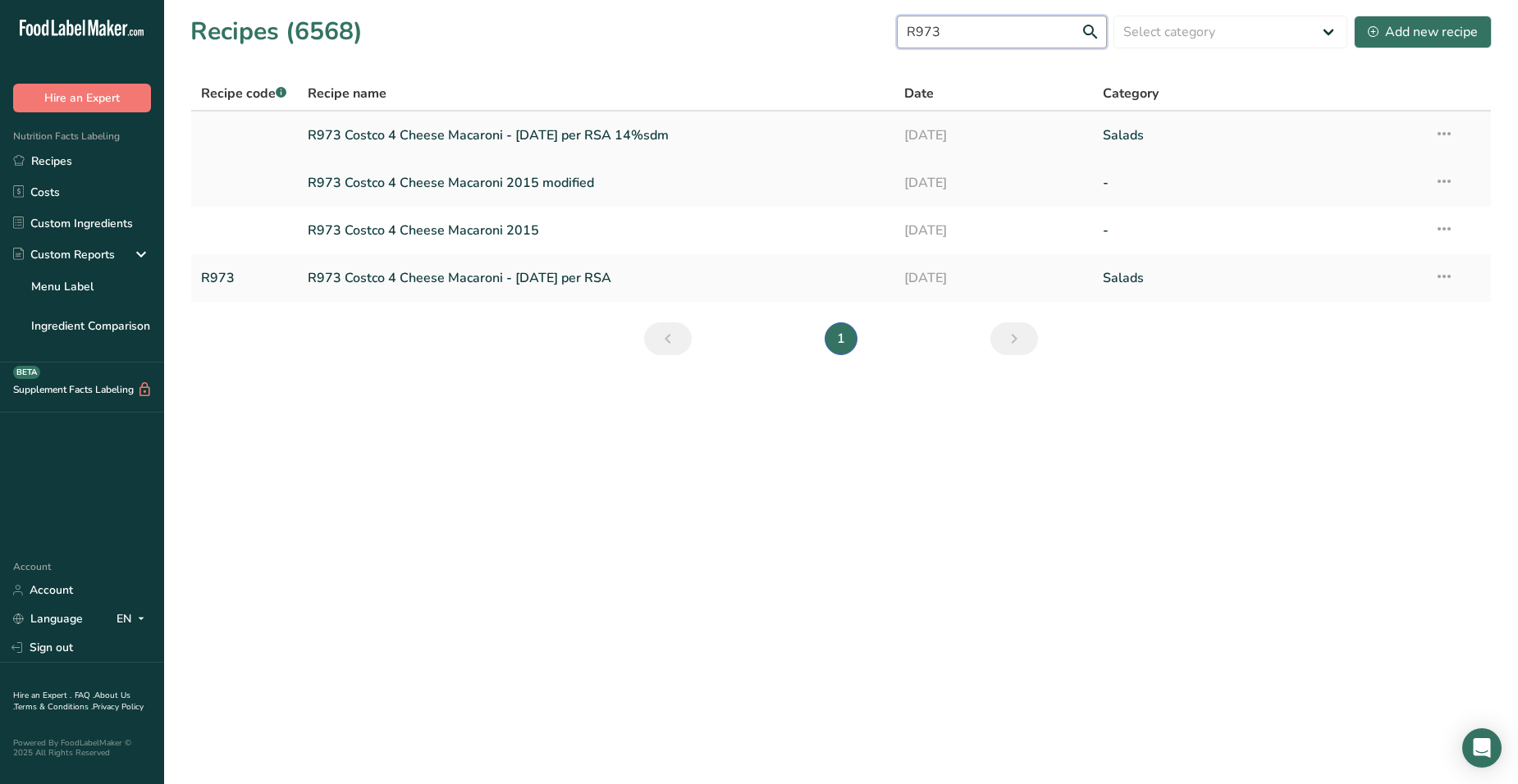
type input "R973"
click at [604, 144] on link "R973 Costco 4 Cheese Macaroni - [DATE] per RSA 14%sdm" at bounding box center [596, 135] width 576 height 34
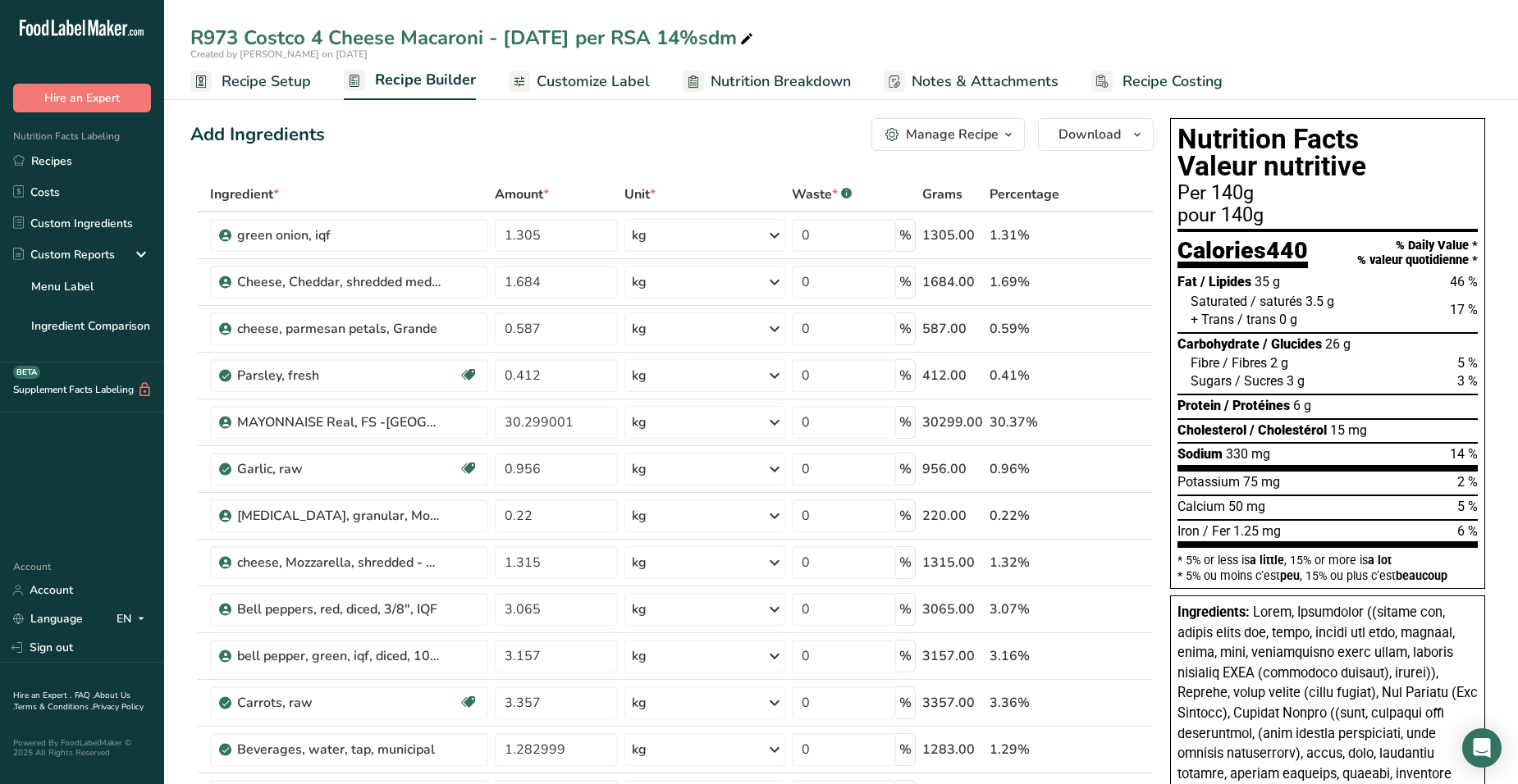
drag, startPoint x: 1244, startPoint y: 379, endPoint x: 1468, endPoint y: 369, distance: 224.2
click at [1468, 369] on section "Fat / Lipides 35 g 46 % Saturated / saturés 3.5 g 17 % + Trans / trans 0 g Carb…" at bounding box center [1327, 372] width 300 height 201
drag, startPoint x: 1410, startPoint y: 287, endPoint x: 1477, endPoint y: 307, distance: 69.9
click at [1477, 307] on section "Fat / Lipides 35 g 46 % Saturated / saturés 3.5 g 17 % + Trans / trans 0 g Carb…" at bounding box center [1327, 372] width 300 height 201
drag, startPoint x: 1221, startPoint y: 459, endPoint x: 1487, endPoint y: 457, distance: 266.0
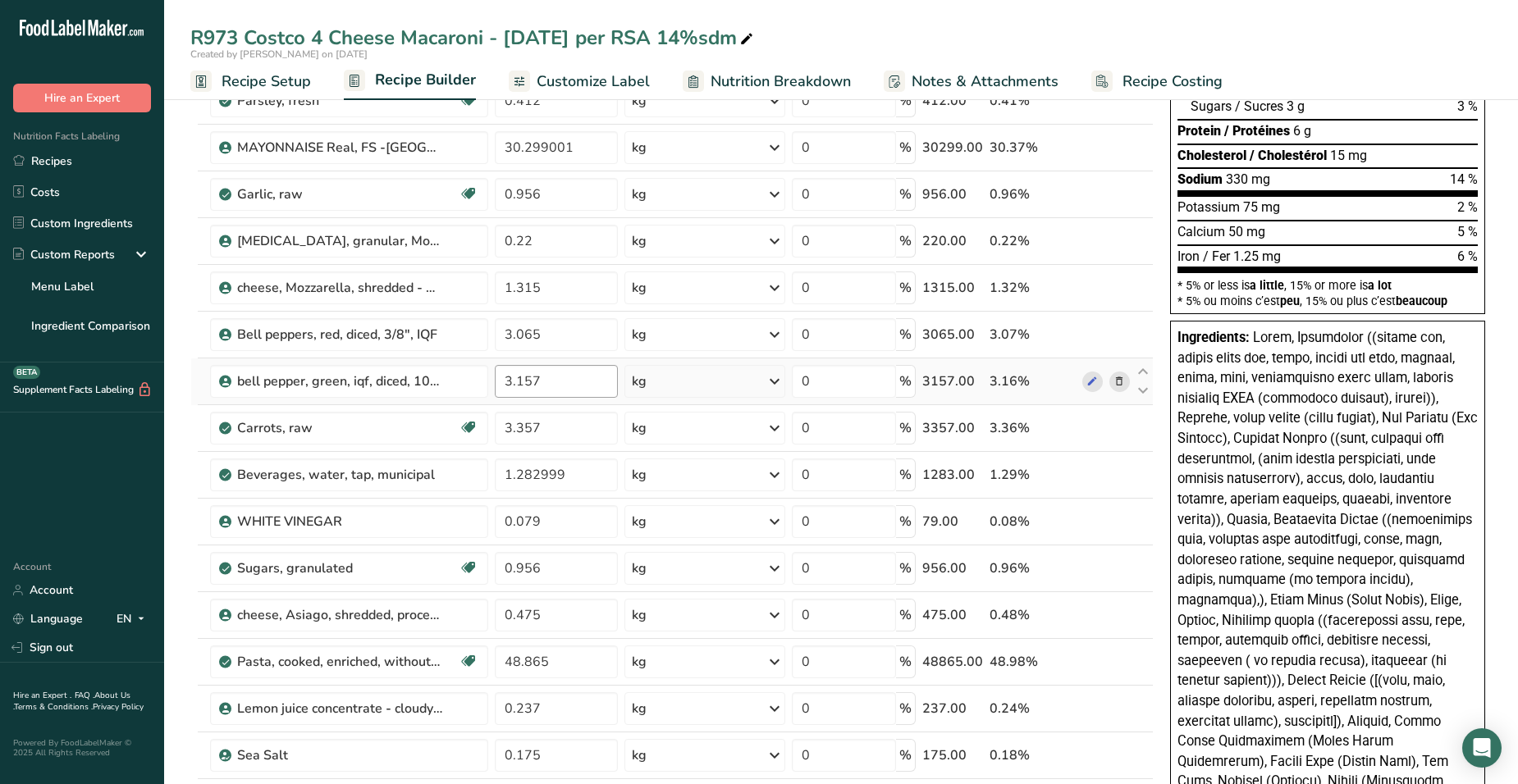
scroll to position [246, 0]
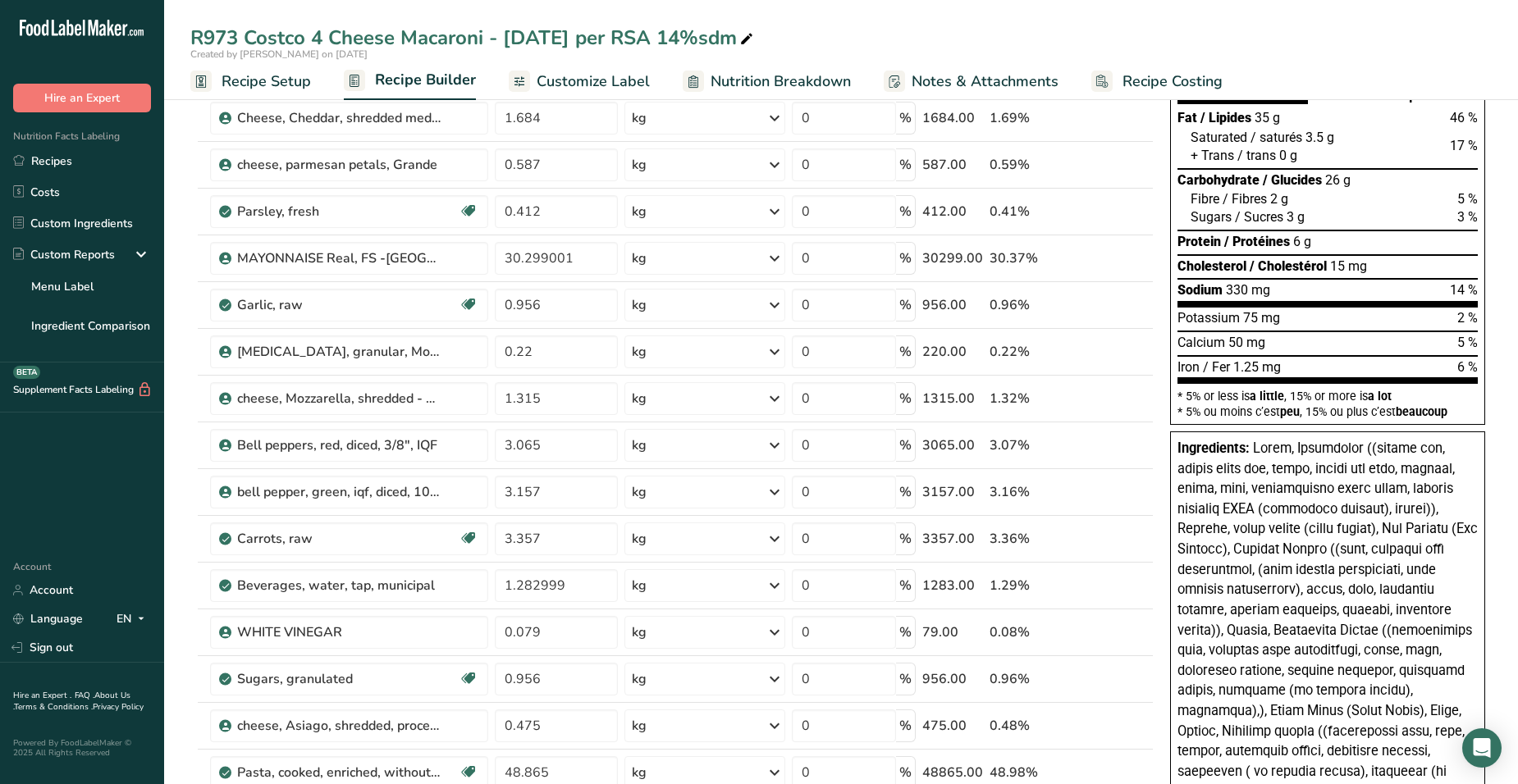
click at [1223, 351] on div "Calcium 50 mg" at bounding box center [1221, 343] width 88 height 18
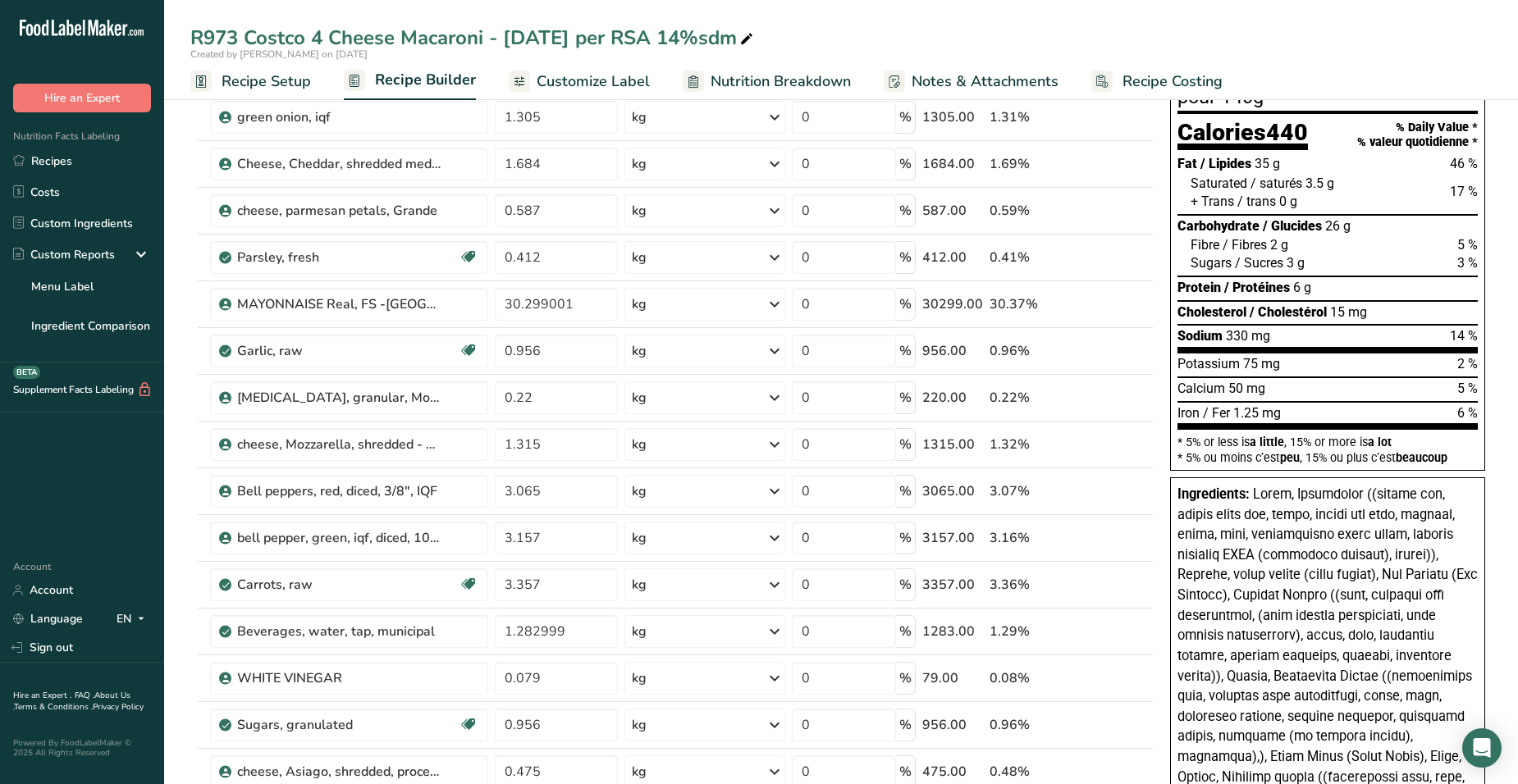
scroll to position [0, 0]
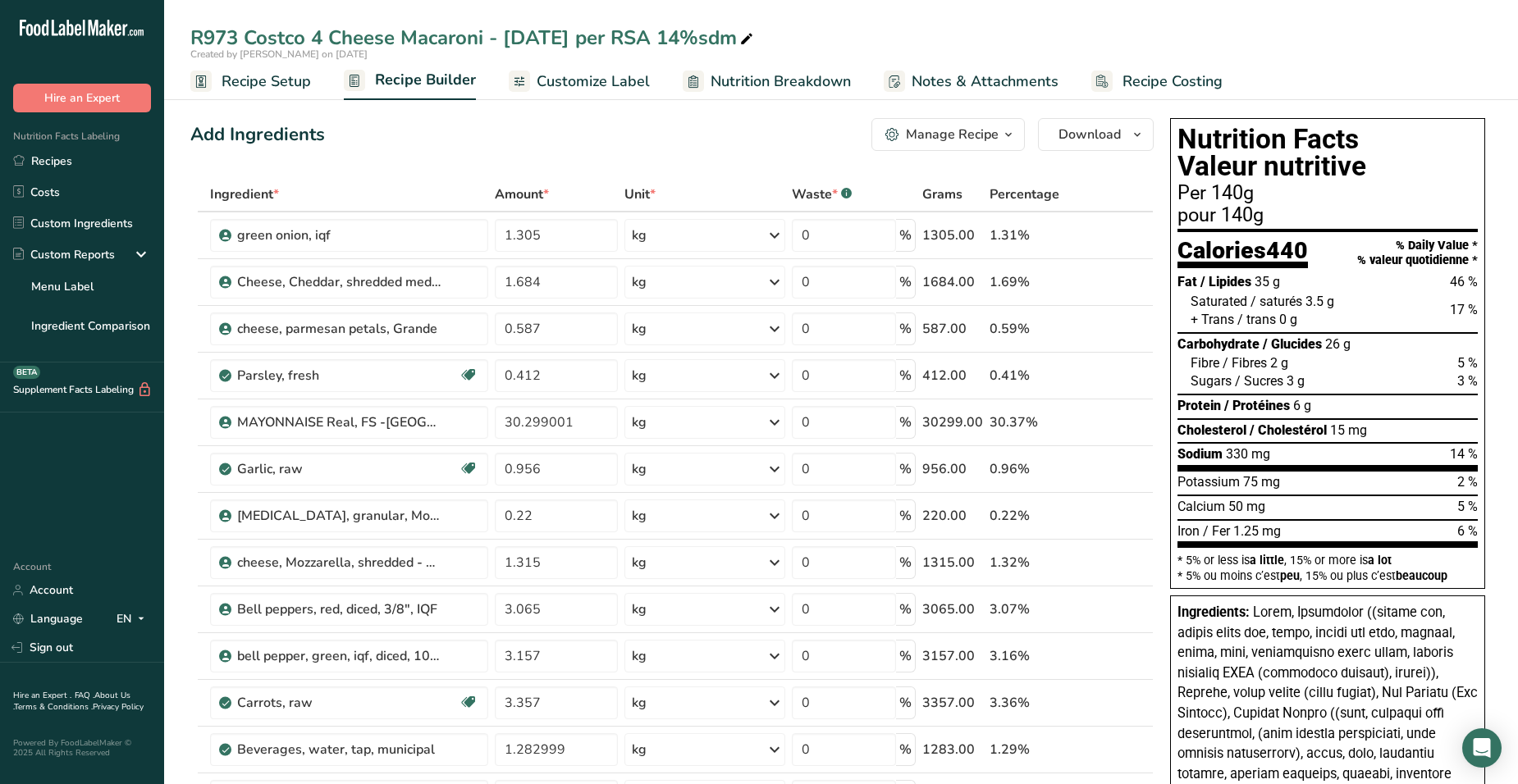
click at [1483, 426] on div "Nutrition Facts Valeur nutritive Per 140g pour 140g Calories 440 % Daily Value …" at bounding box center [1327, 353] width 315 height 471
drag, startPoint x: 1246, startPoint y: 308, endPoint x: 1486, endPoint y: 285, distance: 241.1
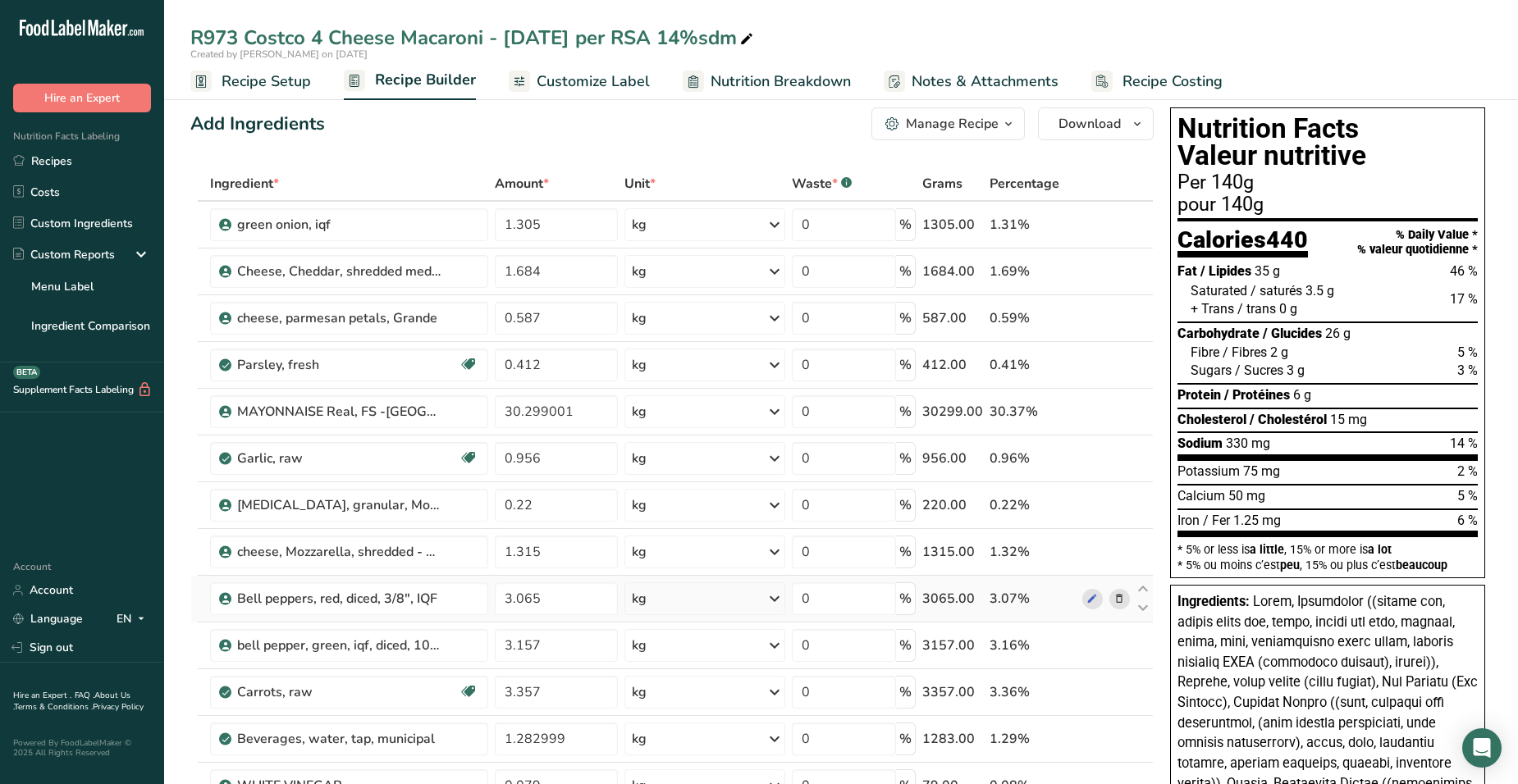
scroll to position [164, 0]
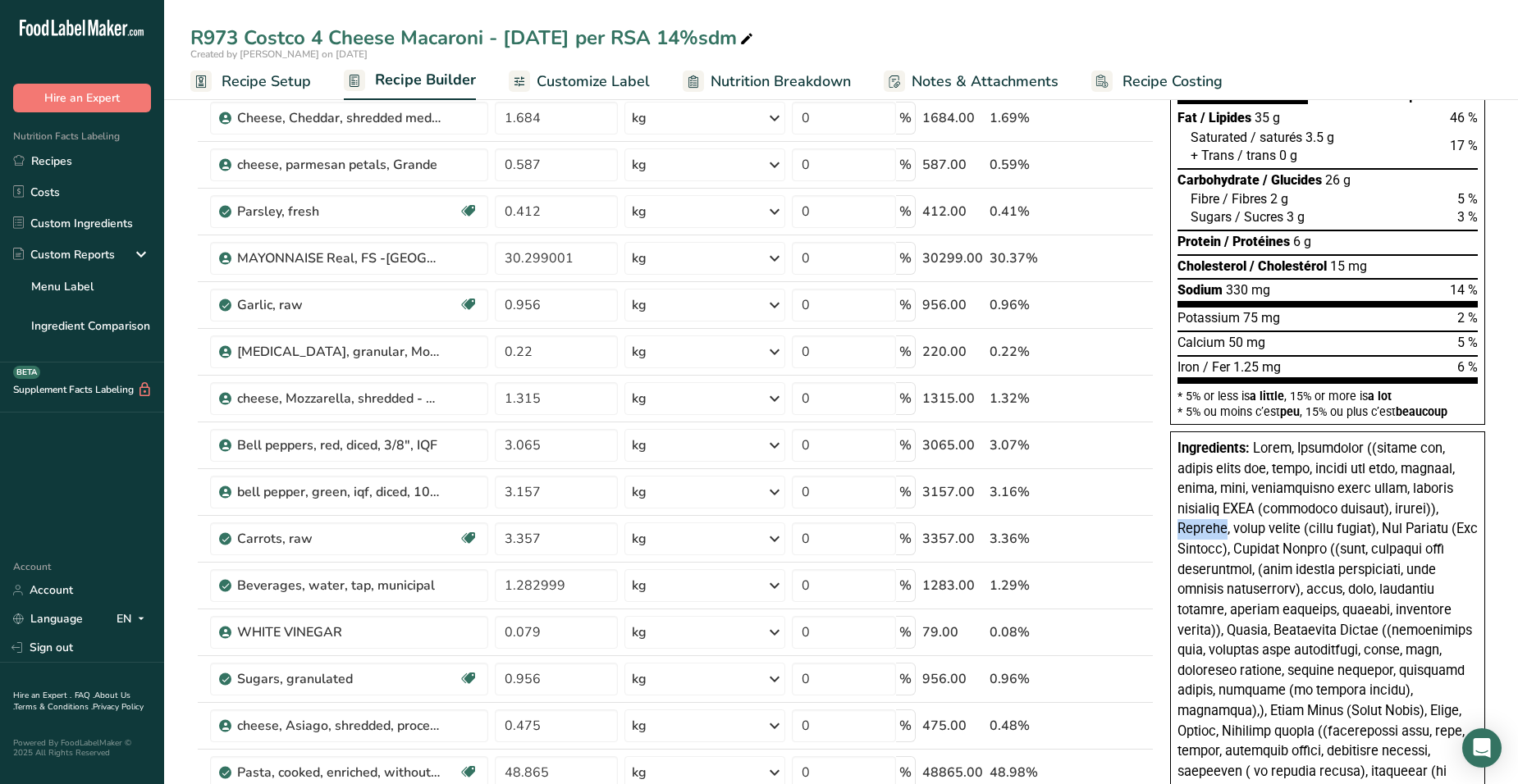
drag, startPoint x: 1398, startPoint y: 507, endPoint x: 1432, endPoint y: 508, distance: 34.0
click at [1432, 508] on span at bounding box center [1327, 680] width 300 height 480
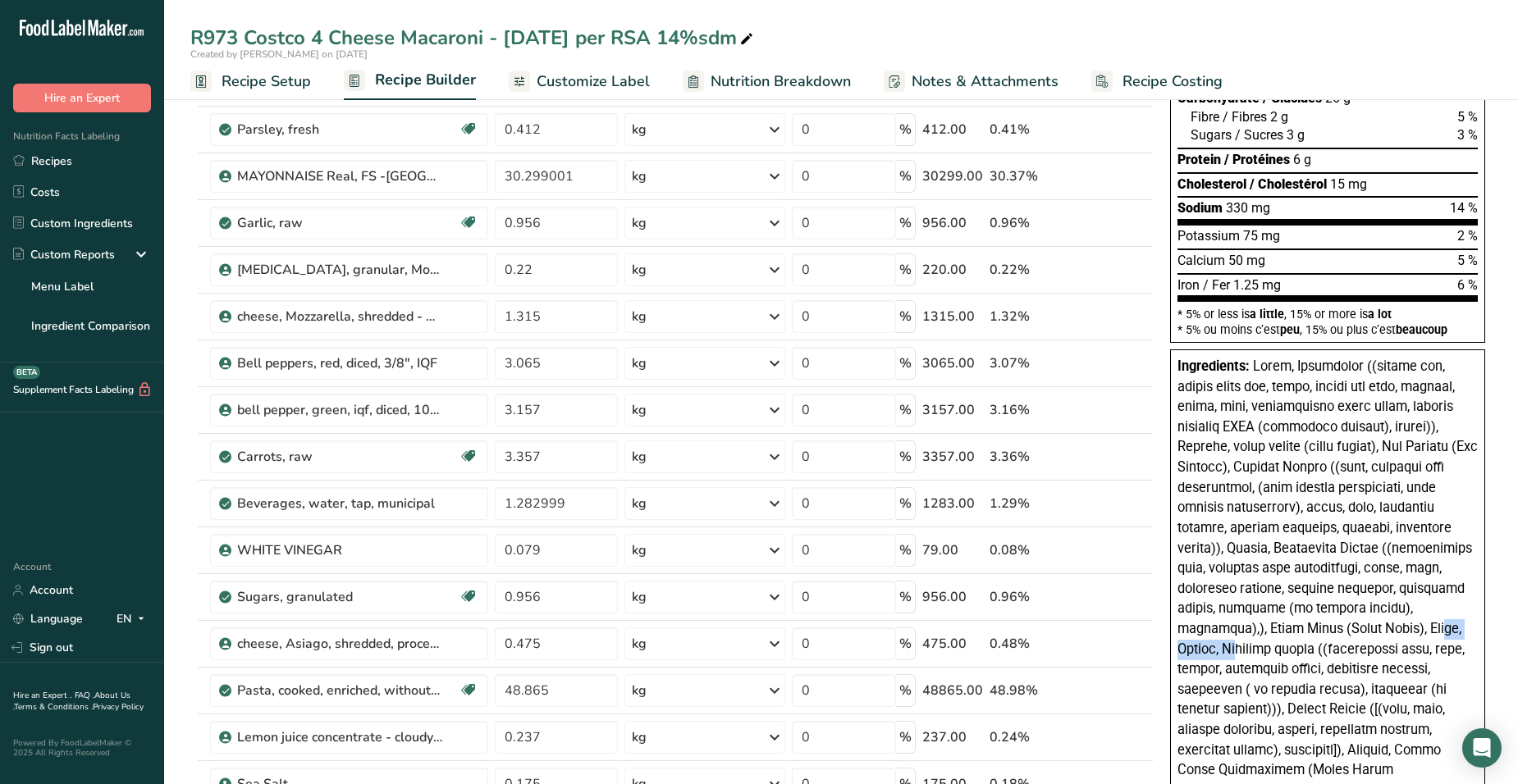
drag, startPoint x: 1327, startPoint y: 628, endPoint x: 1399, endPoint y: 630, distance: 72.0
click at [1399, 630] on span at bounding box center [1327, 598] width 300 height 480
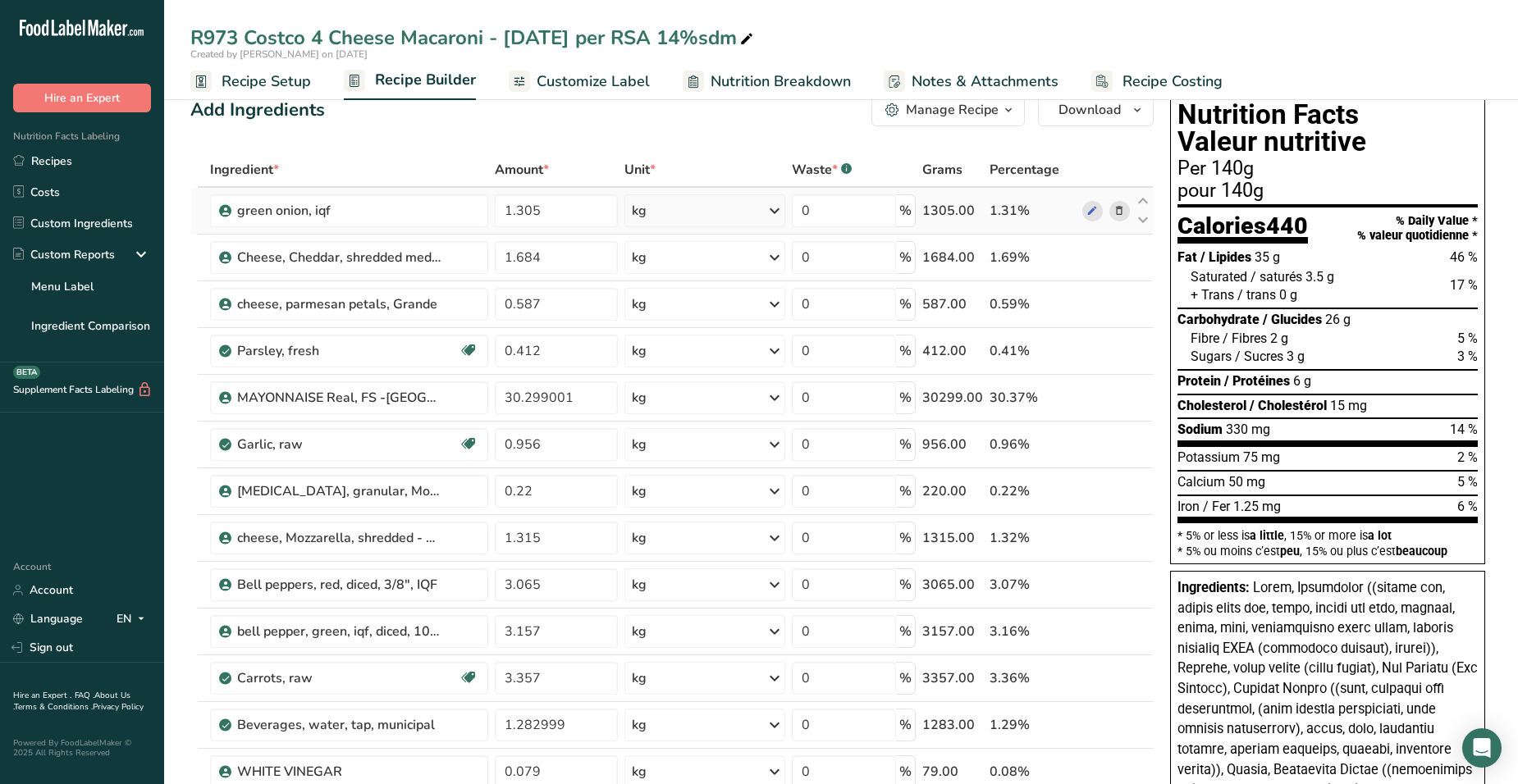
scroll to position [0, 0]
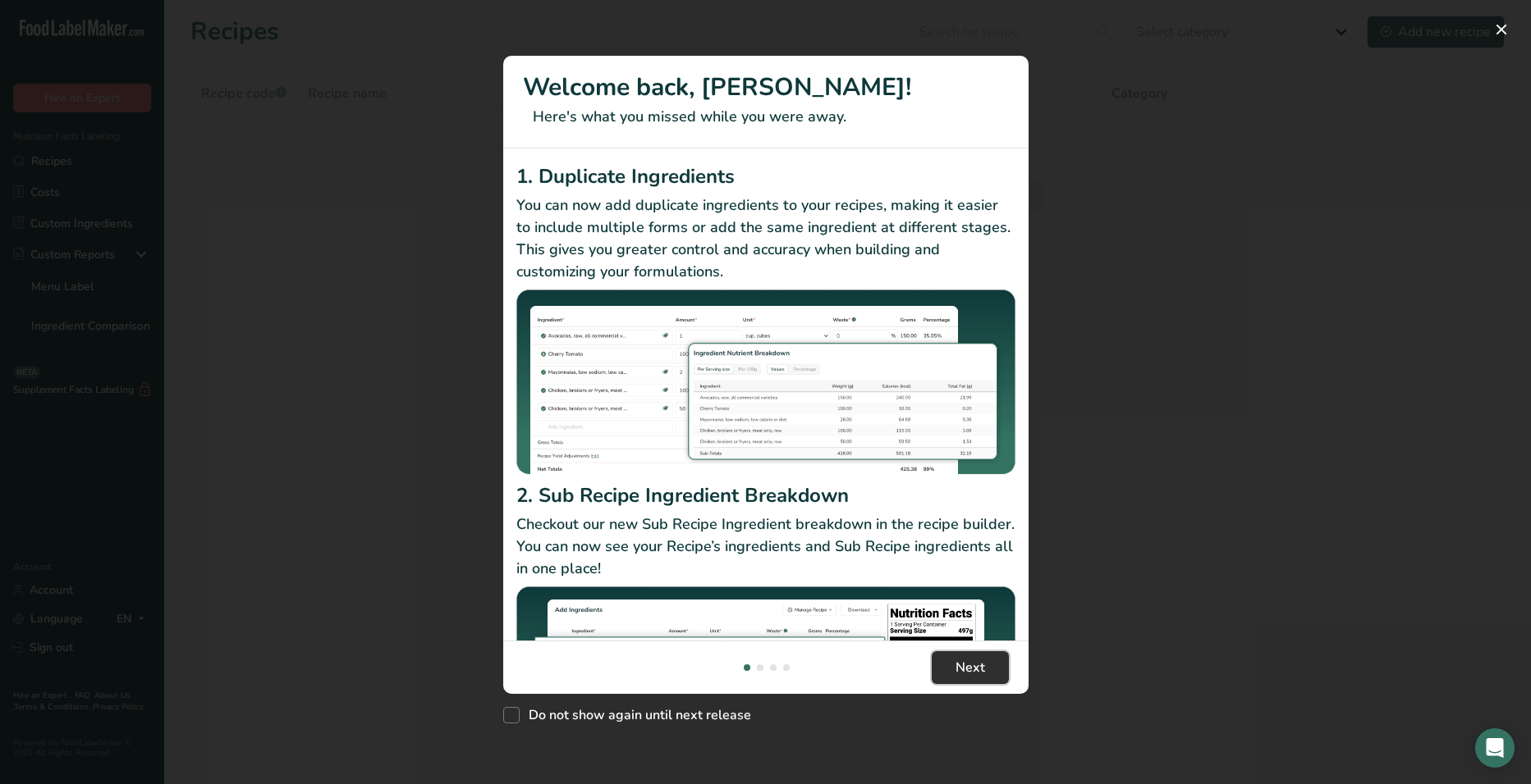
click at [989, 652] on button "Next" at bounding box center [970, 667] width 77 height 33
click at [989, 653] on button "Next" at bounding box center [970, 667] width 77 height 33
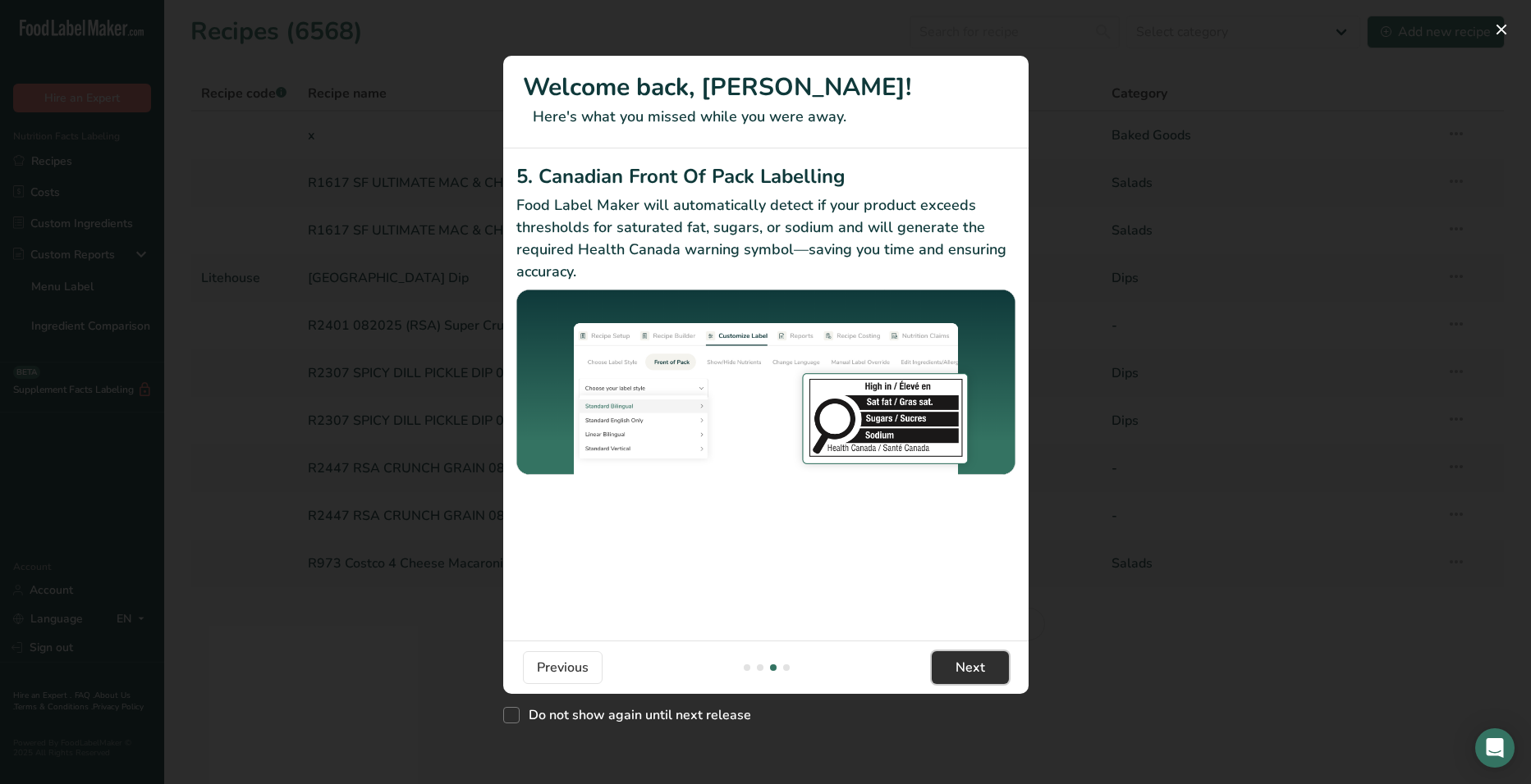
click at [988, 654] on button "Next" at bounding box center [970, 667] width 77 height 33
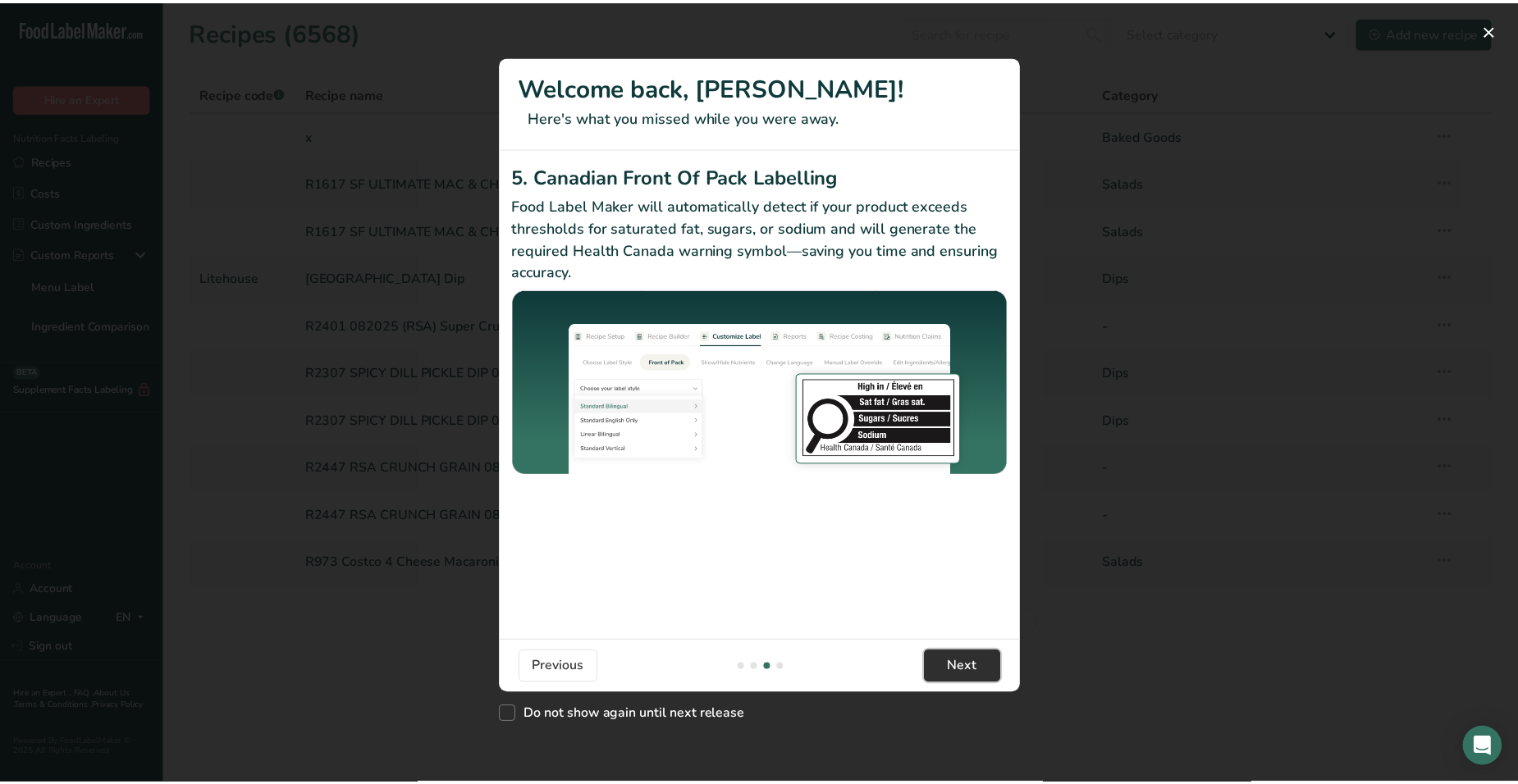
scroll to position [0, 1576]
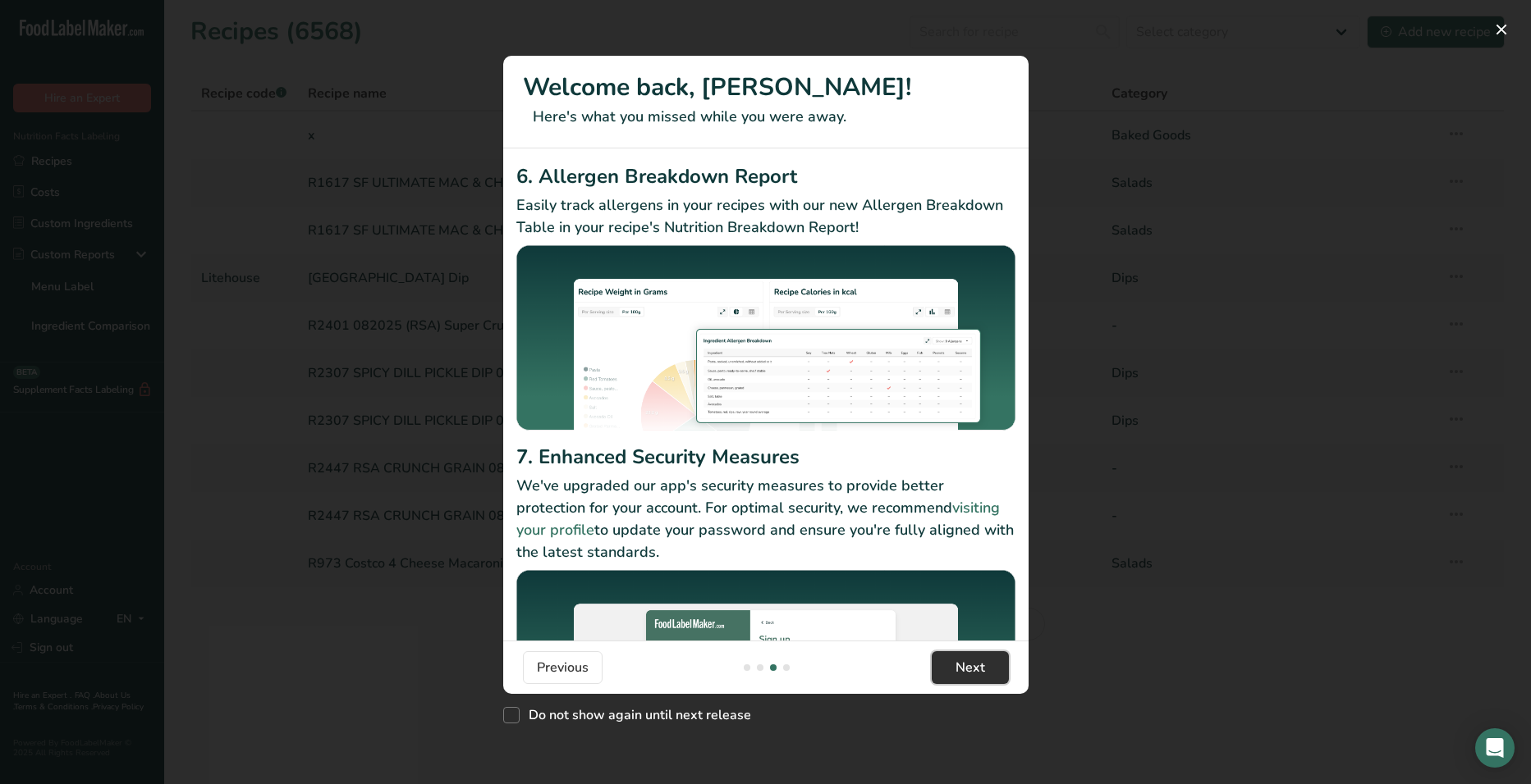
click at [988, 659] on button "Next" at bounding box center [970, 667] width 77 height 33
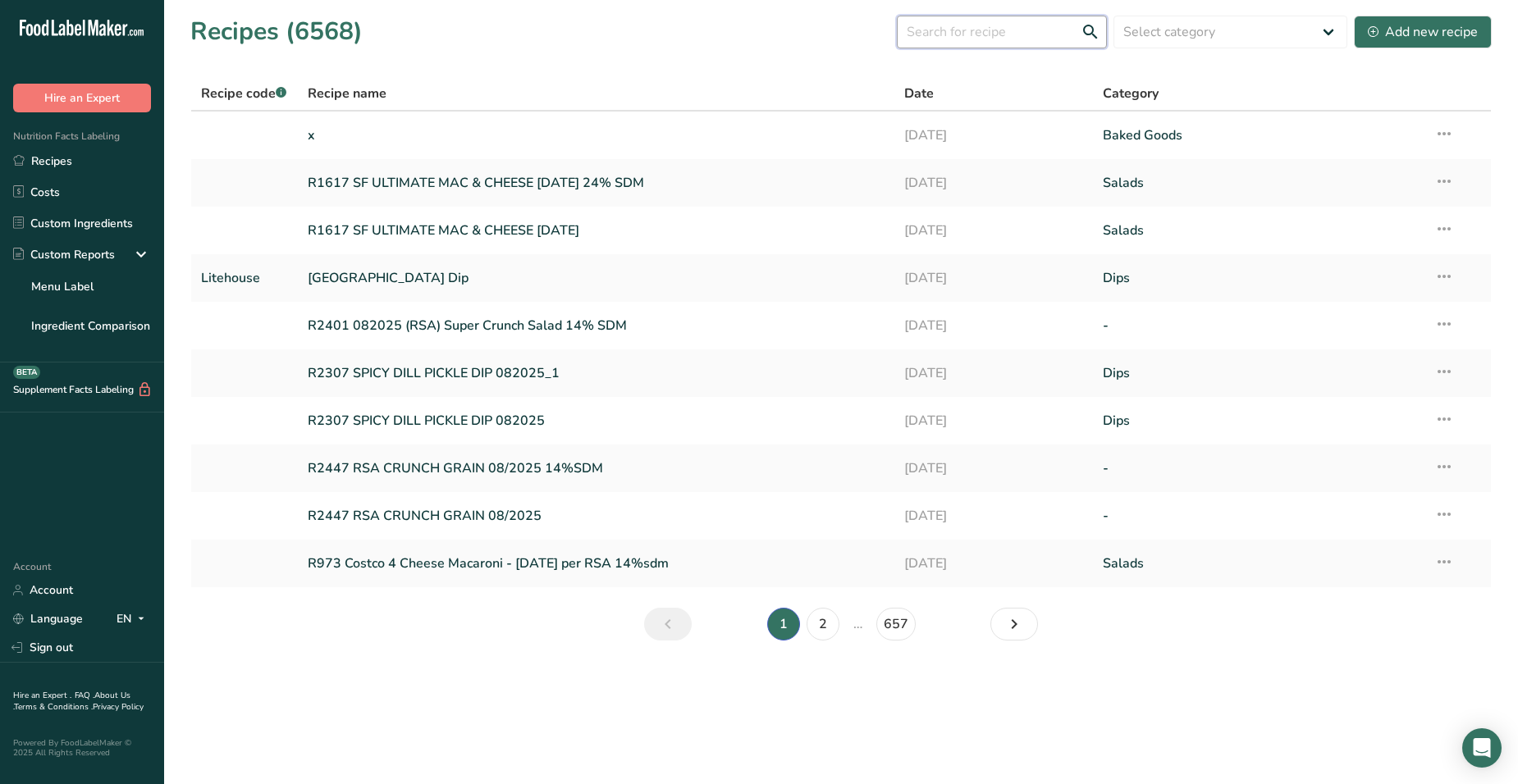
click at [1036, 27] on input "text" at bounding box center [1002, 32] width 210 height 33
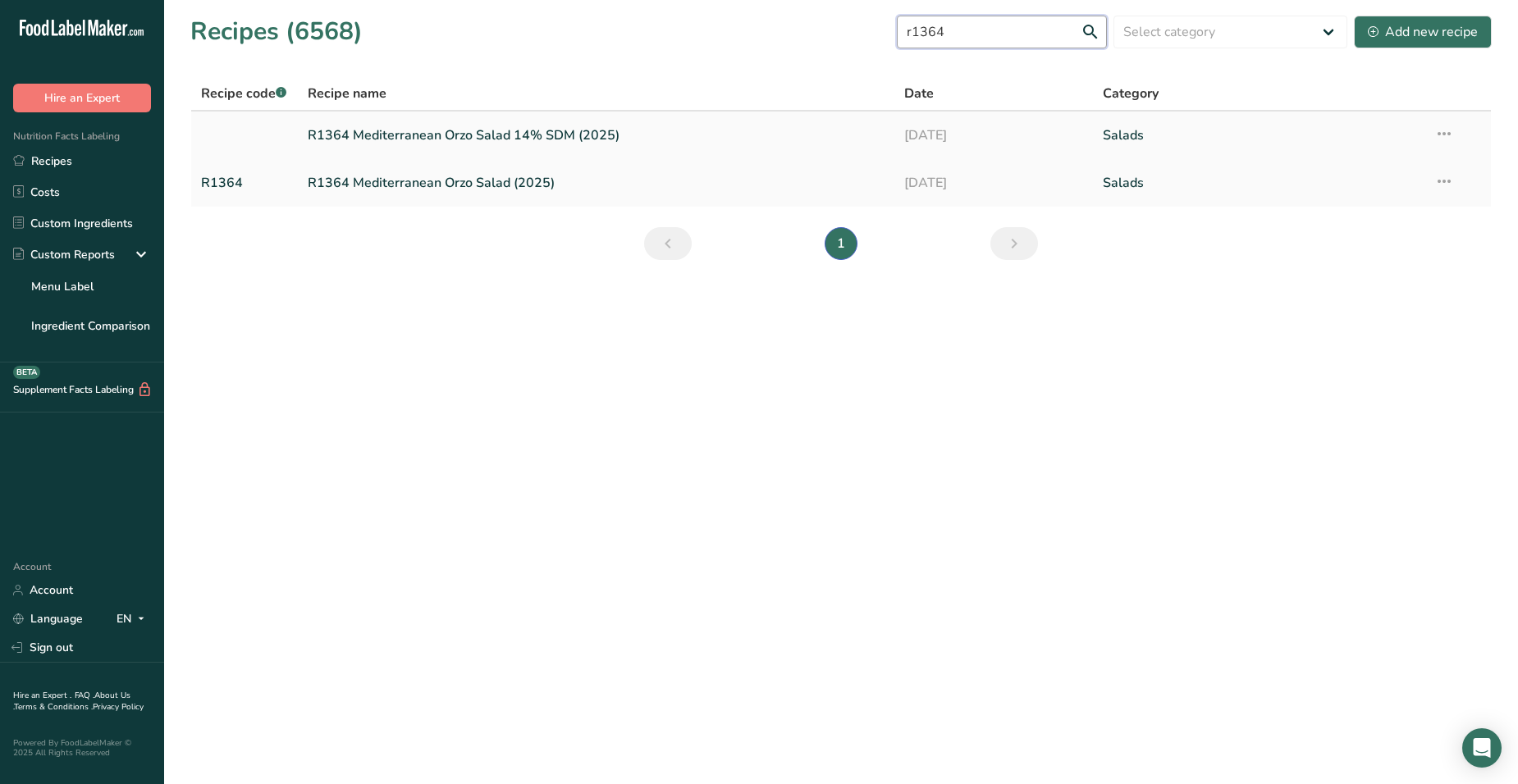
type input "r1364"
click at [567, 136] on link "R1364 Mediterranean Orzo Salad 14% SDM (2025)" at bounding box center [596, 135] width 576 height 34
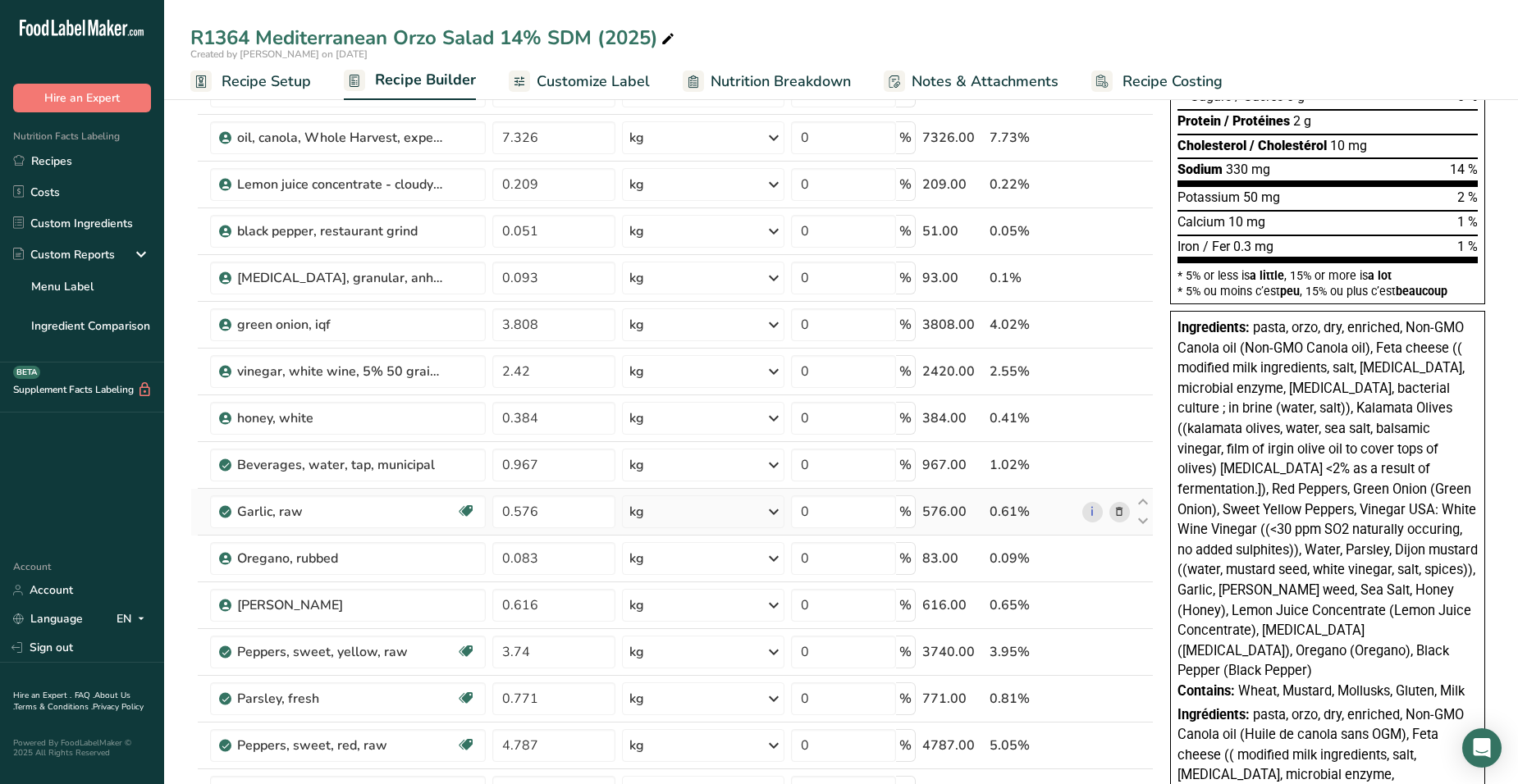
scroll to position [246, 0]
